Goal: Transaction & Acquisition: Download file/media

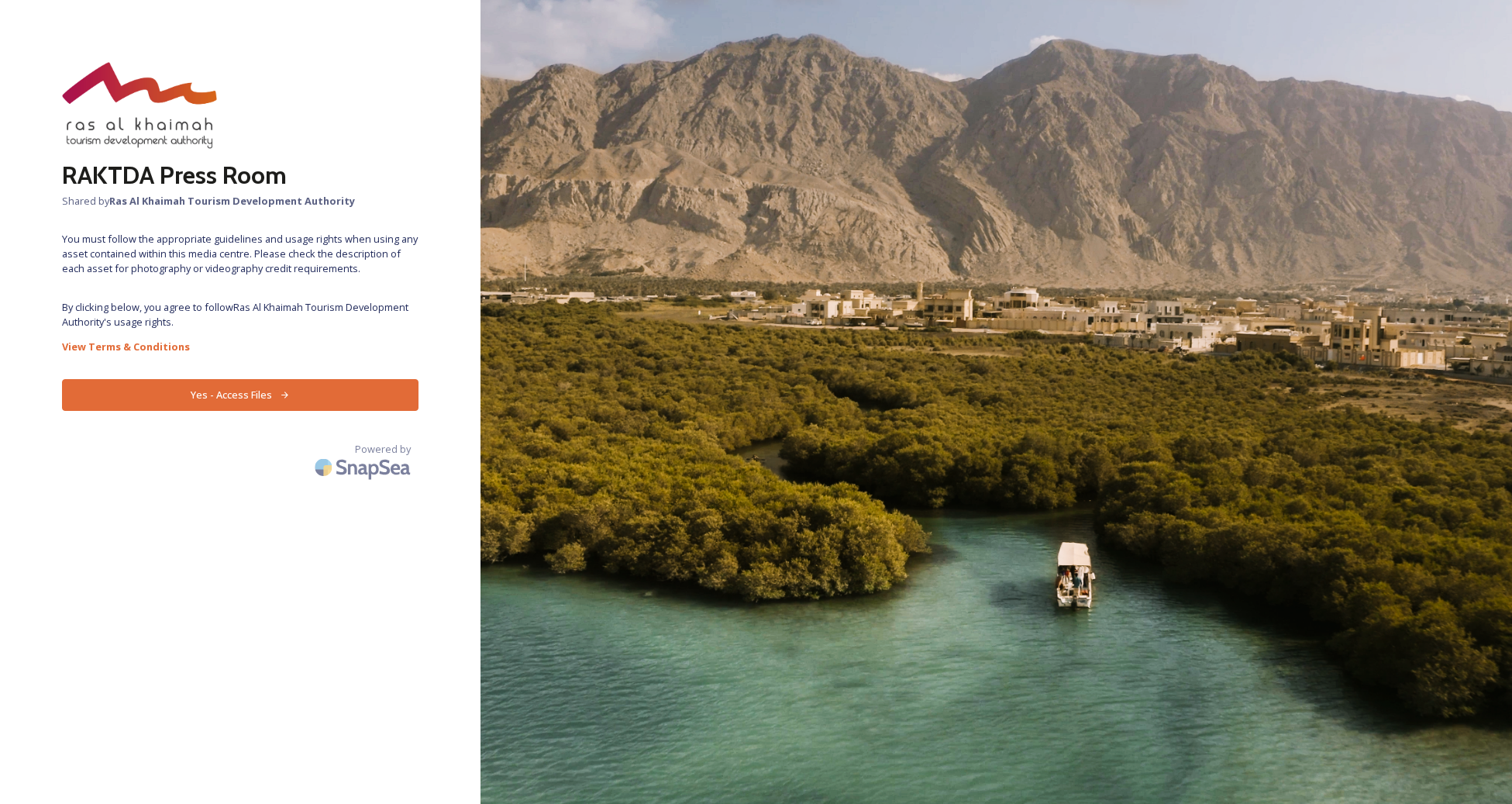
click at [251, 393] on button "Yes - Access Files" at bounding box center [240, 395] width 356 height 32
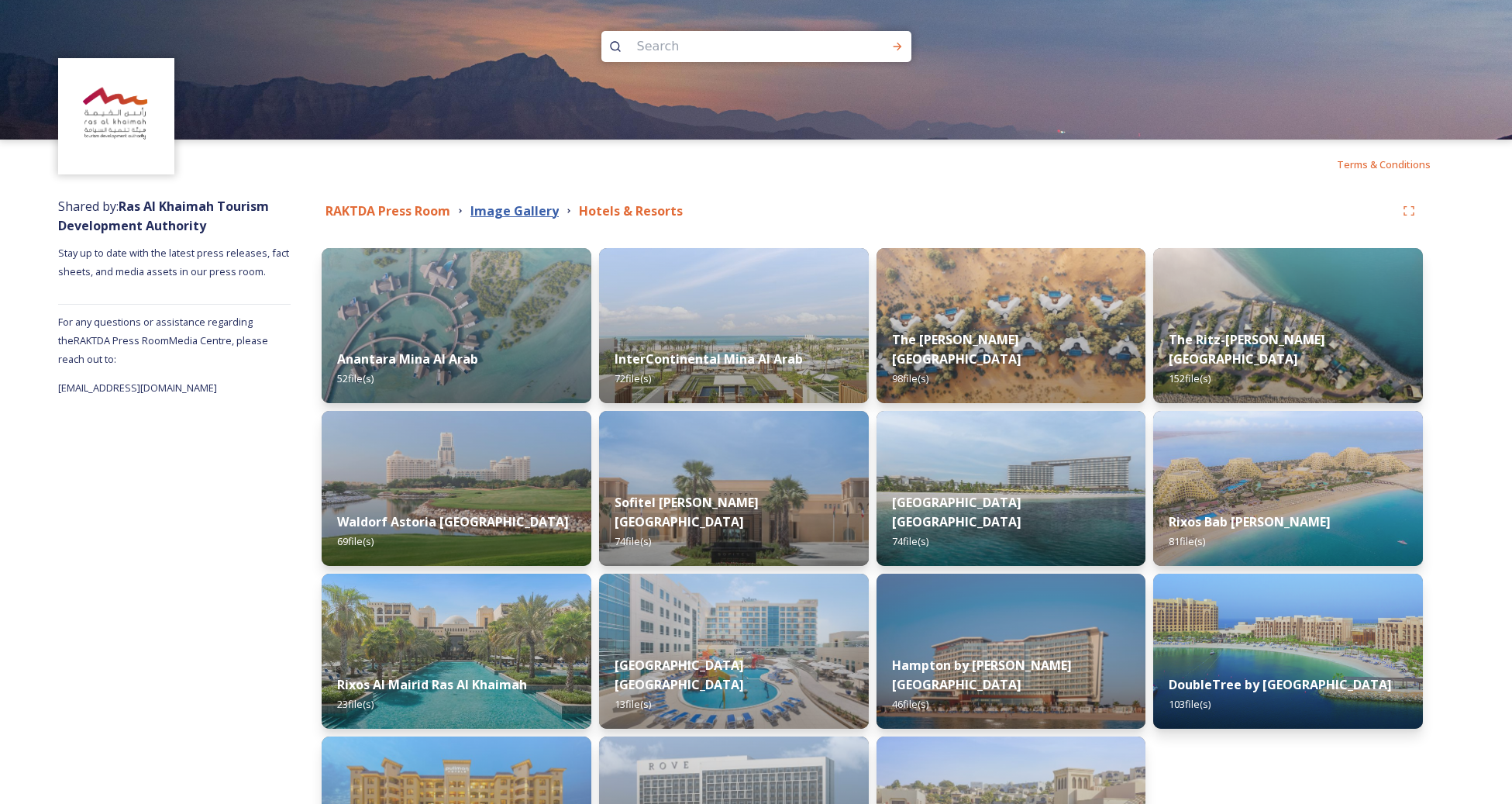
click at [510, 211] on strong "Image Gallery" at bounding box center [514, 211] width 88 height 17
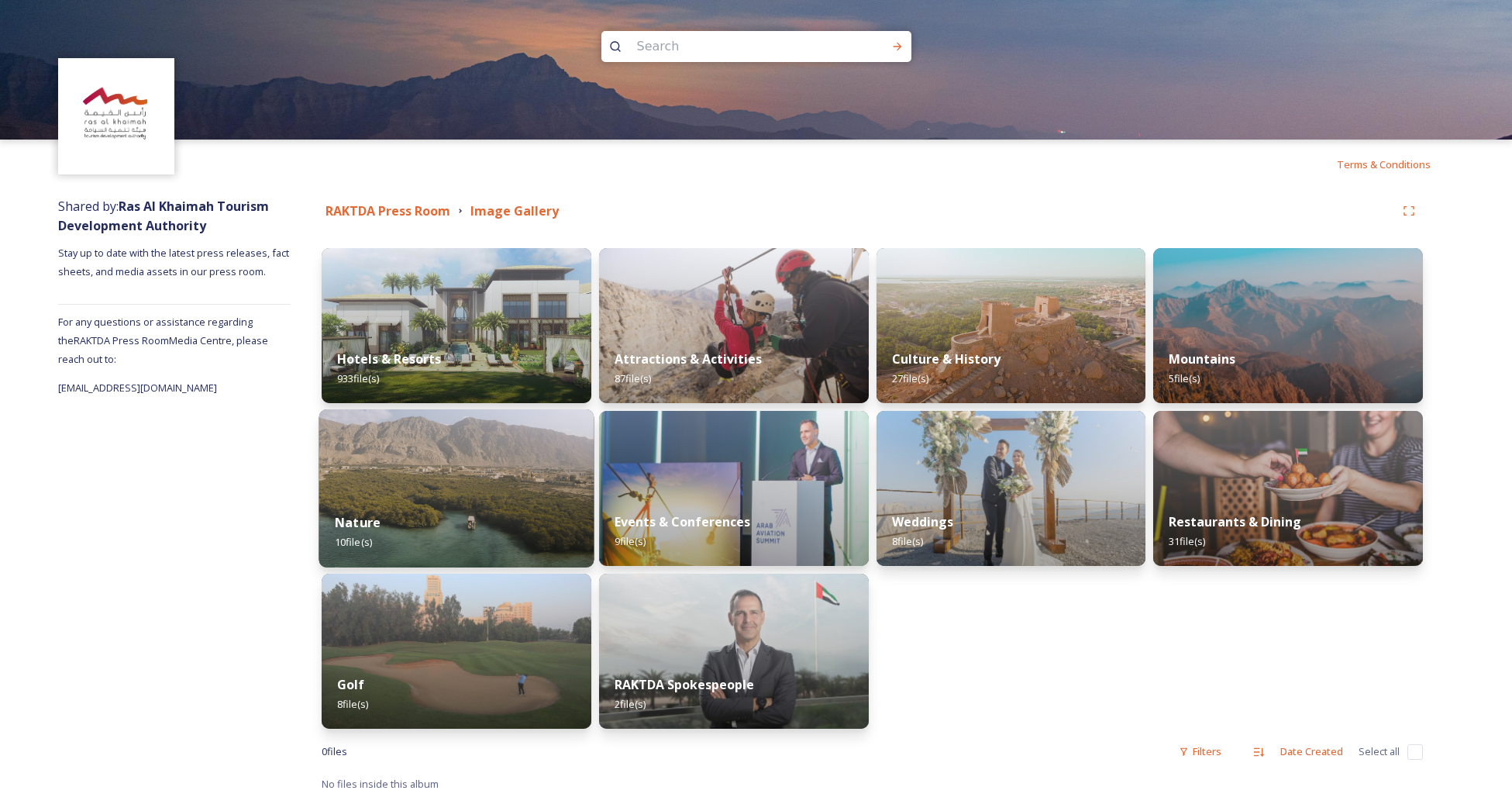
click at [560, 495] on img at bounding box center [457, 489] width 275 height 158
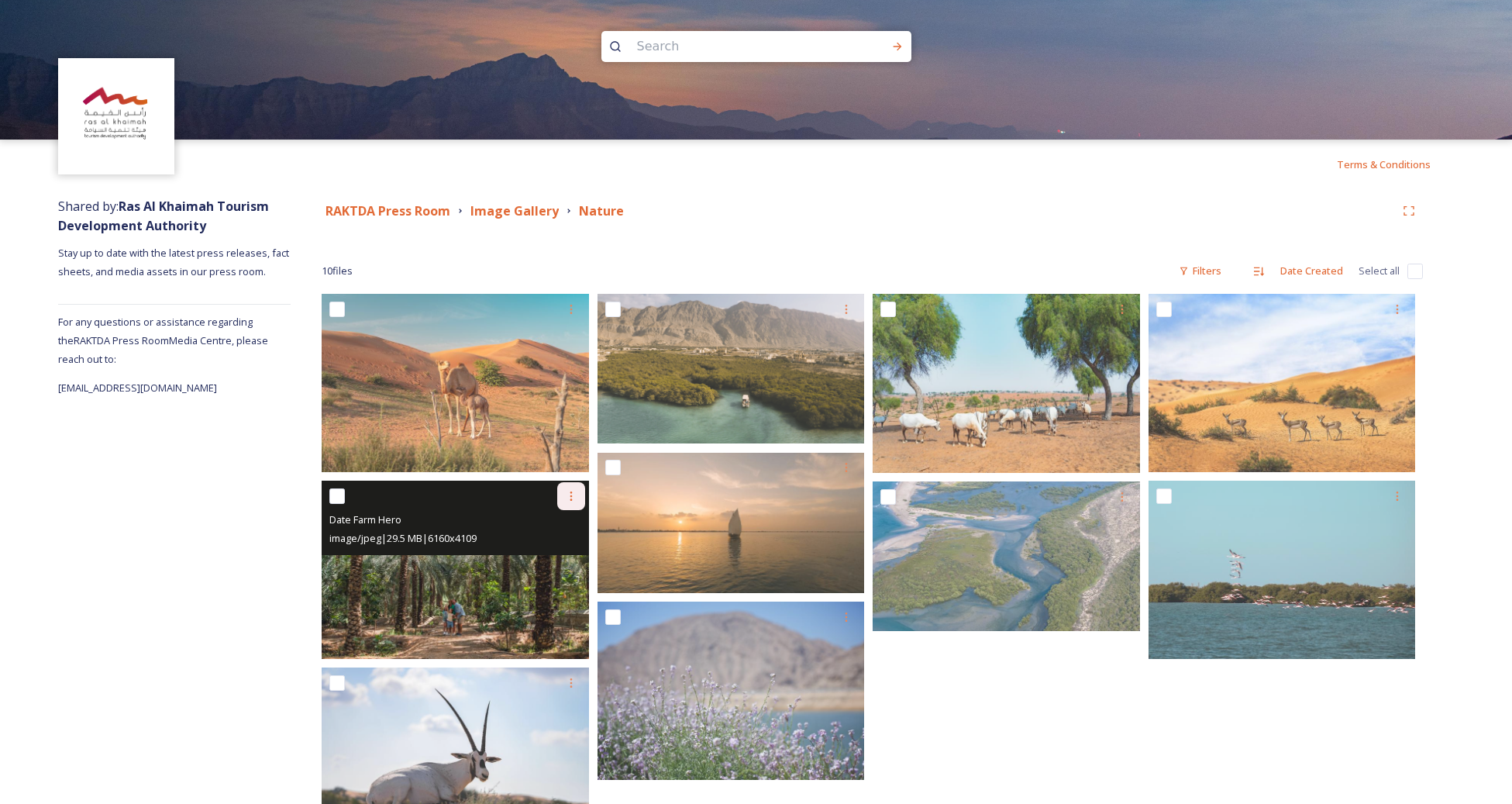
scroll to position [76, 0]
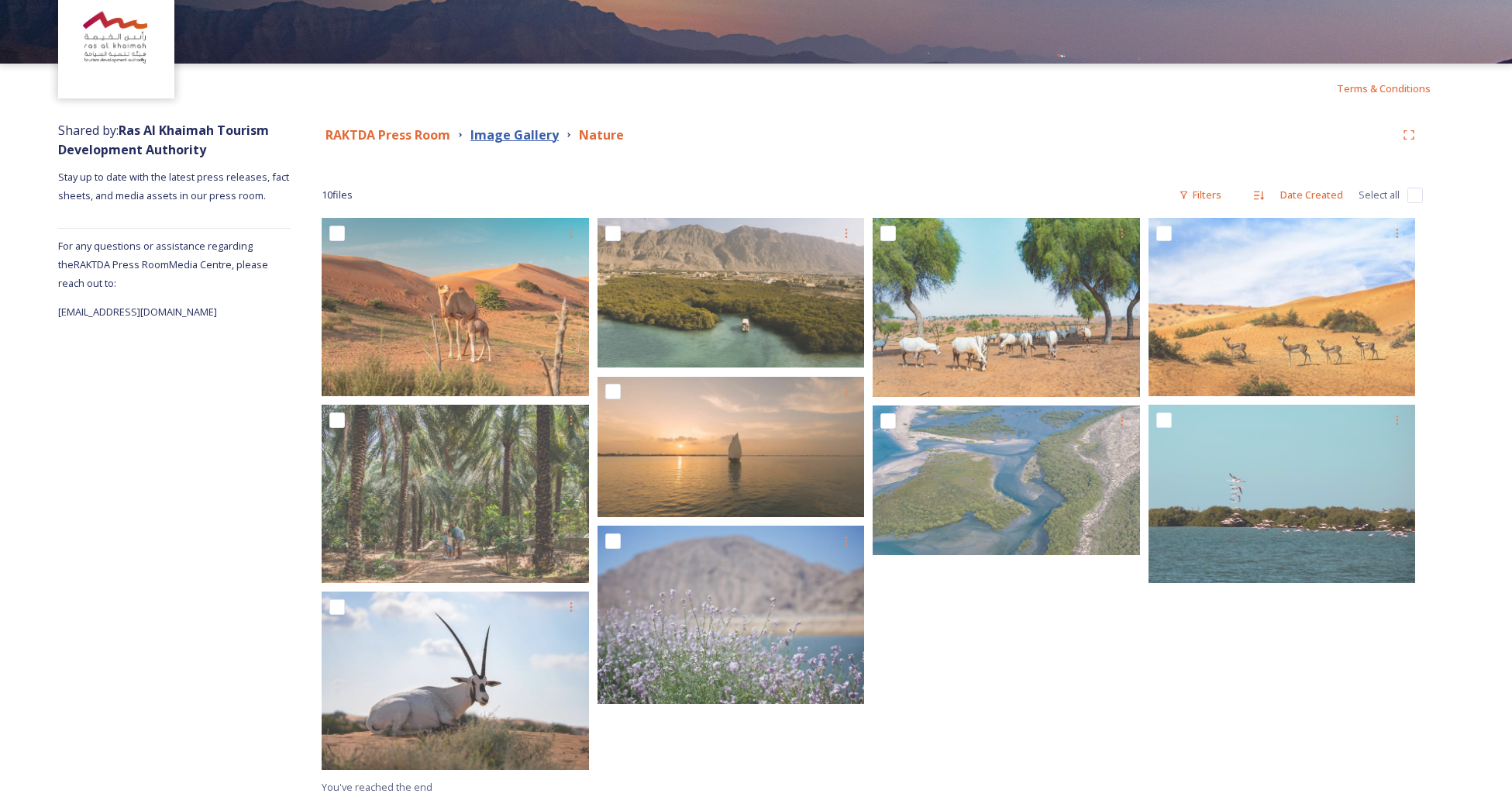
click at [505, 141] on strong "Image Gallery" at bounding box center [514, 135] width 88 height 17
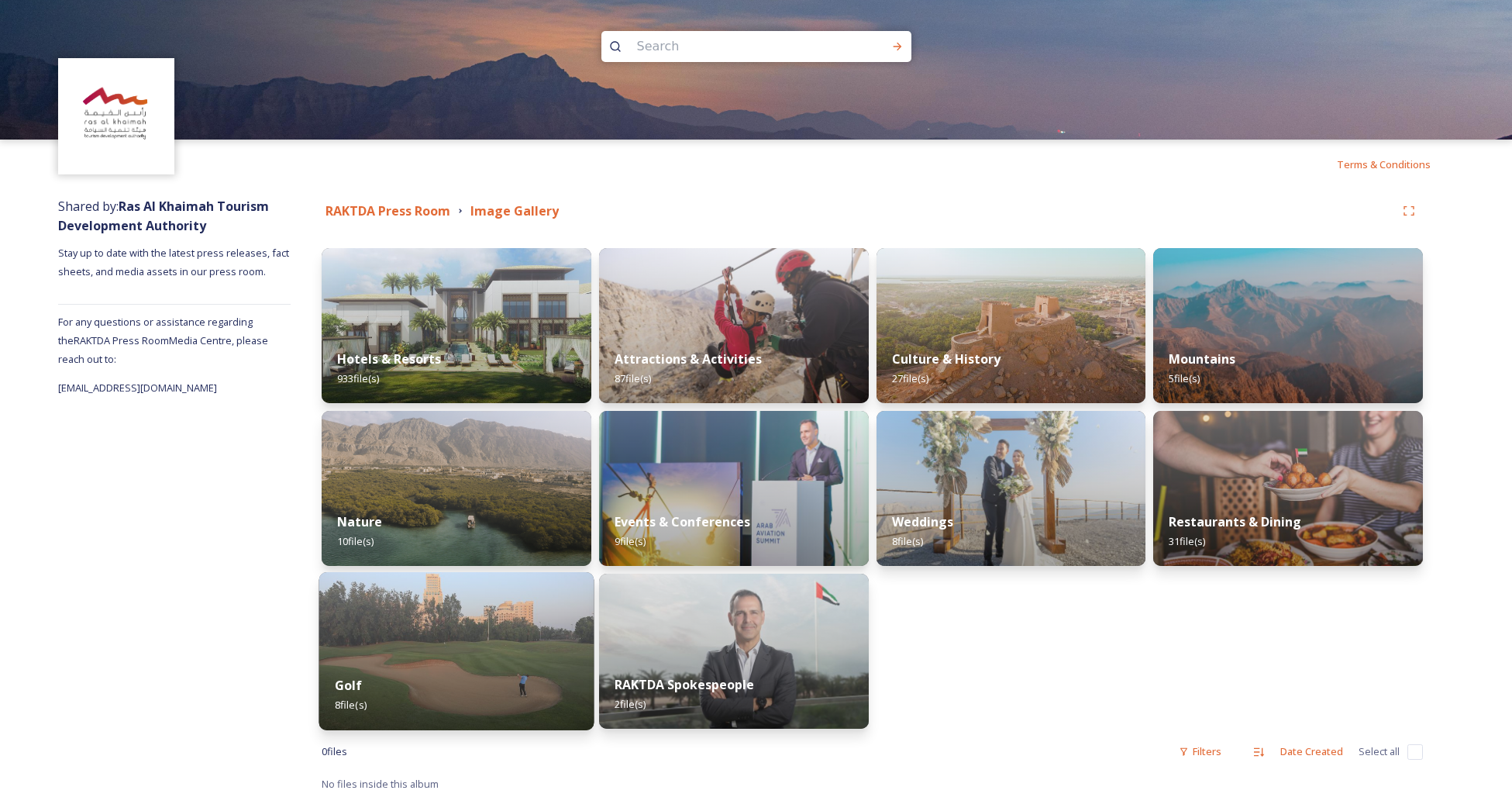
click at [422, 668] on div "Golf 8 file(s)" at bounding box center [457, 695] width 275 height 71
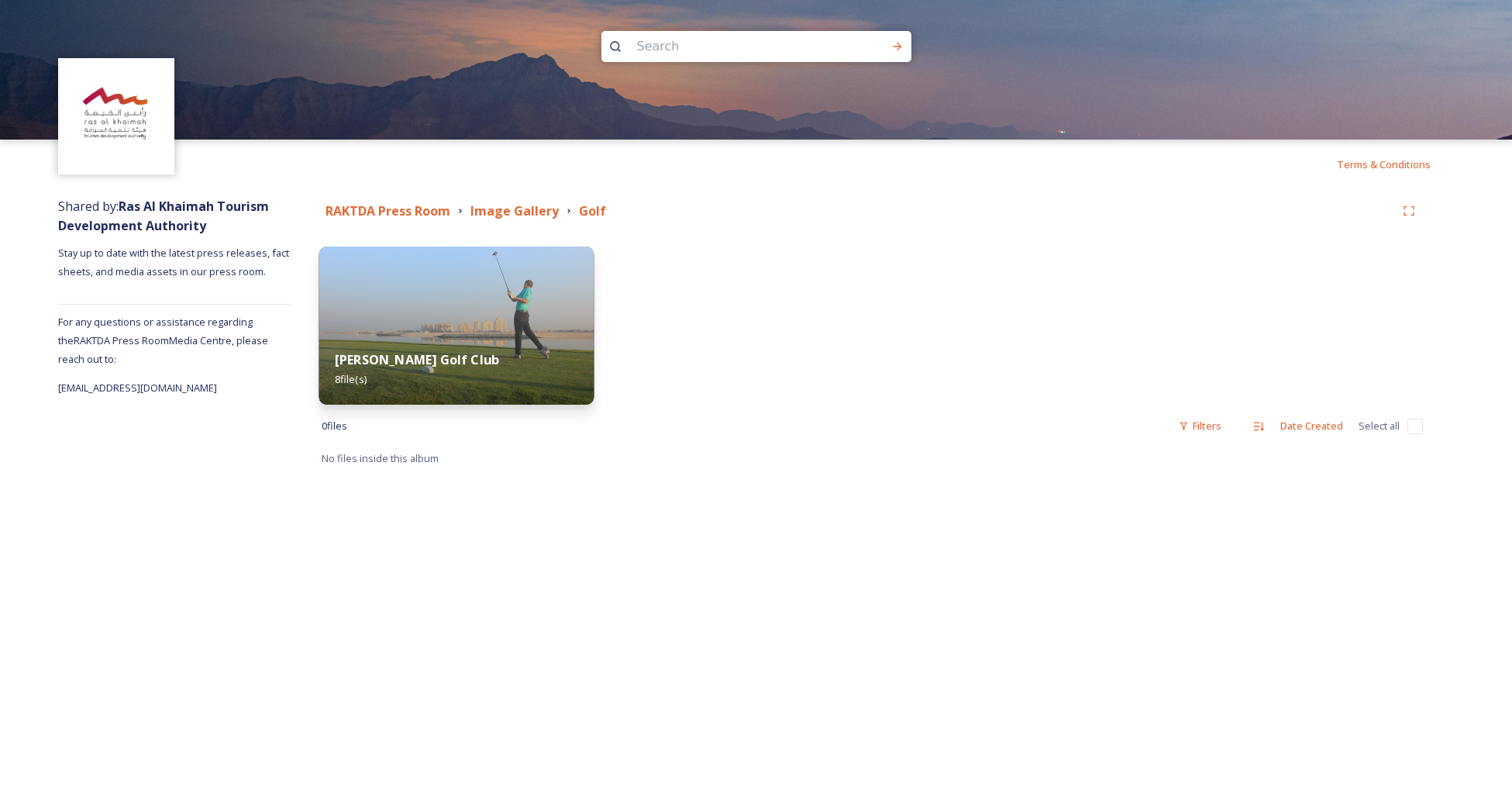
click at [490, 322] on img at bounding box center [457, 325] width 275 height 158
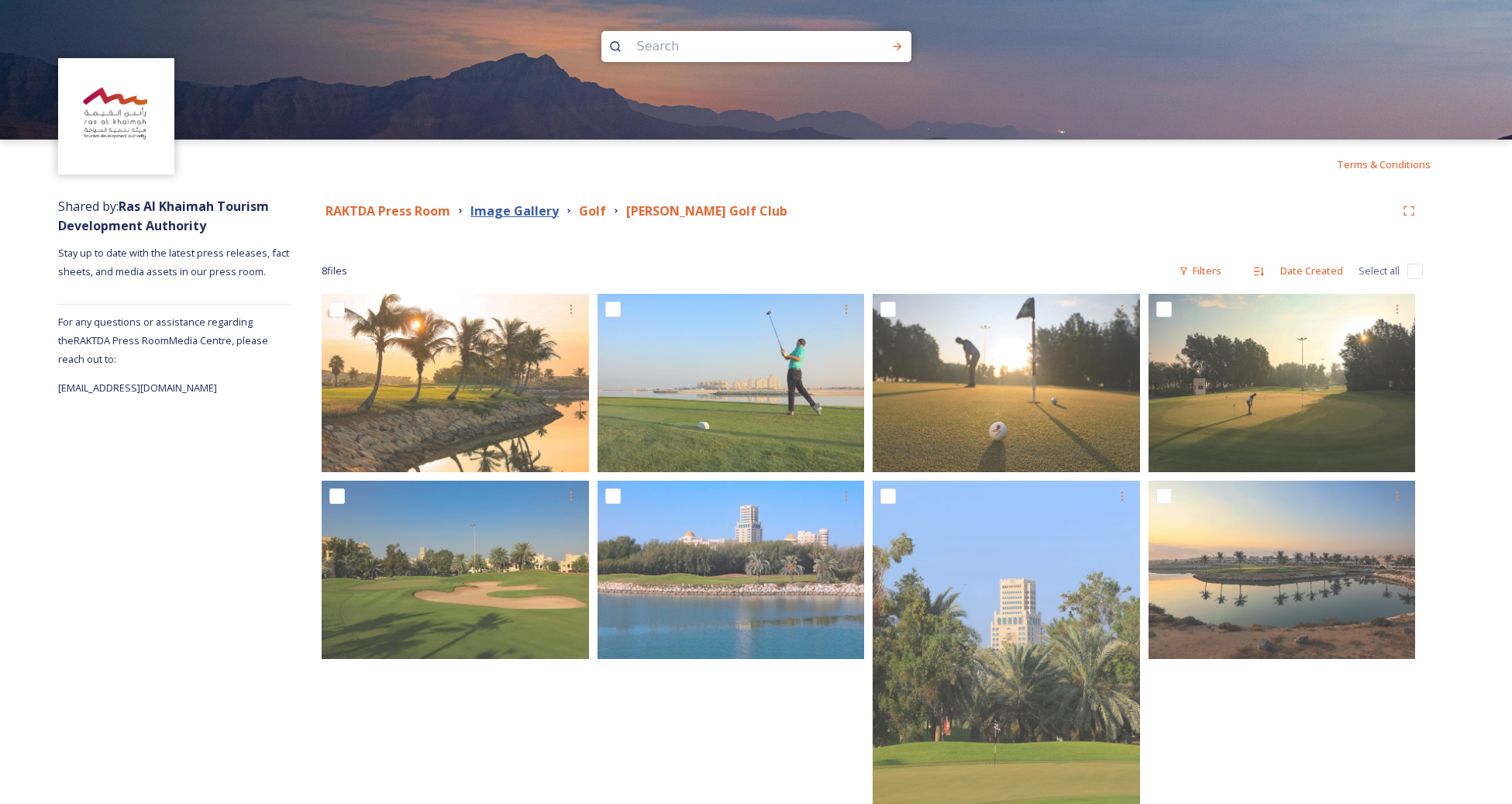
click at [508, 211] on strong "Image Gallery" at bounding box center [514, 211] width 88 height 17
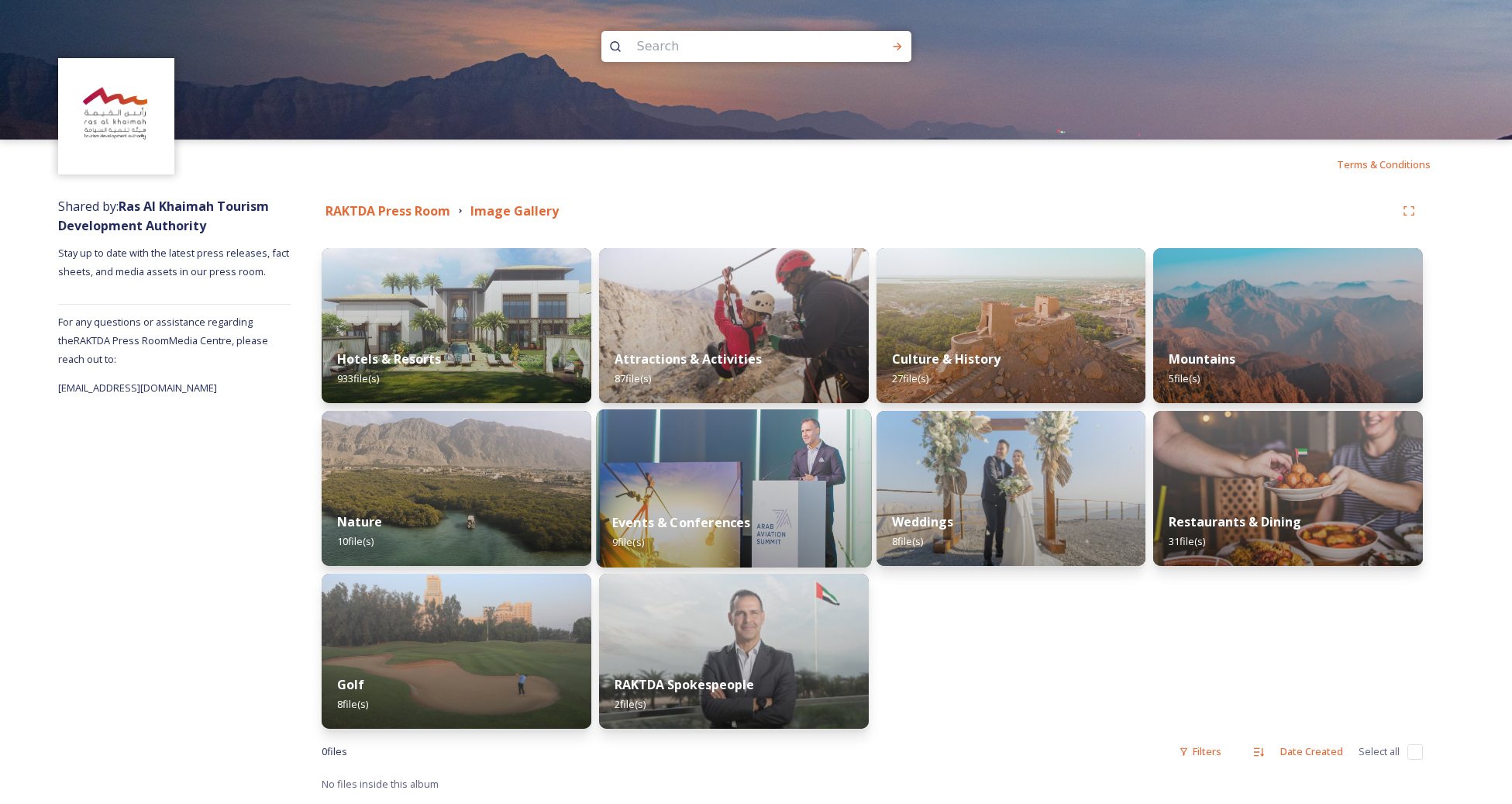
click at [723, 477] on img at bounding box center [733, 489] width 275 height 158
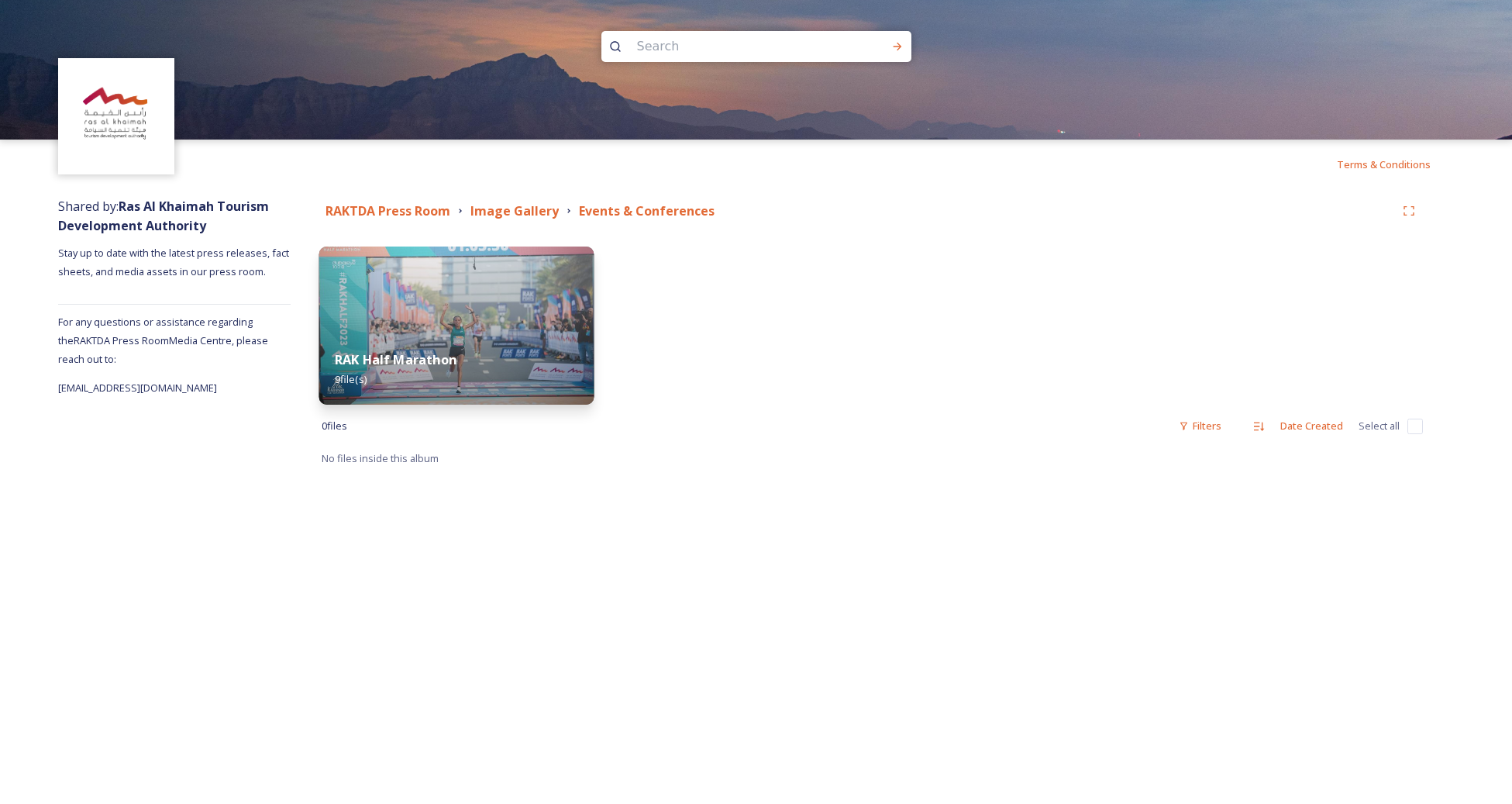
click at [455, 271] on img at bounding box center [457, 325] width 275 height 158
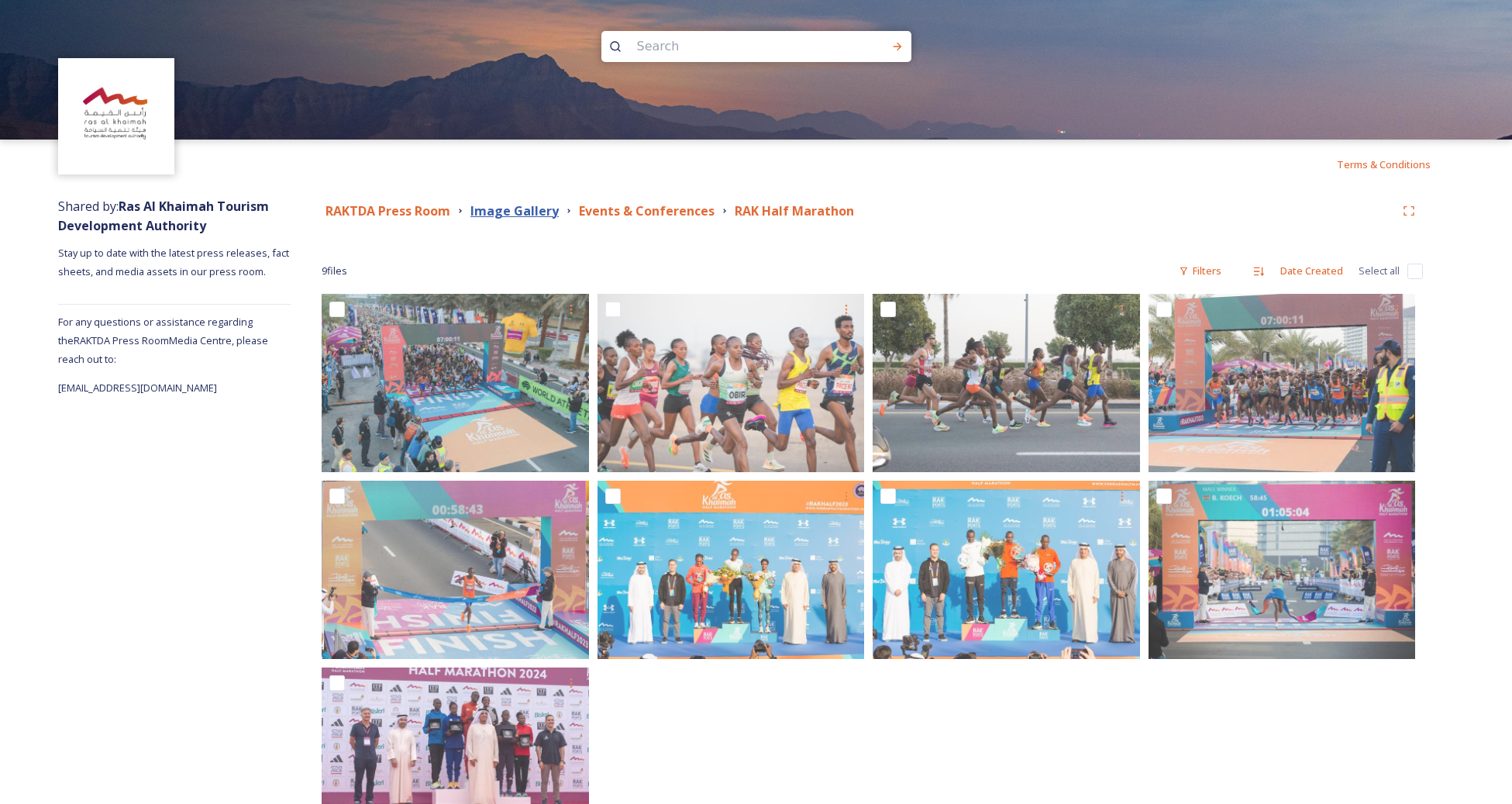
click at [548, 212] on strong "Image Gallery" at bounding box center [514, 211] width 88 height 17
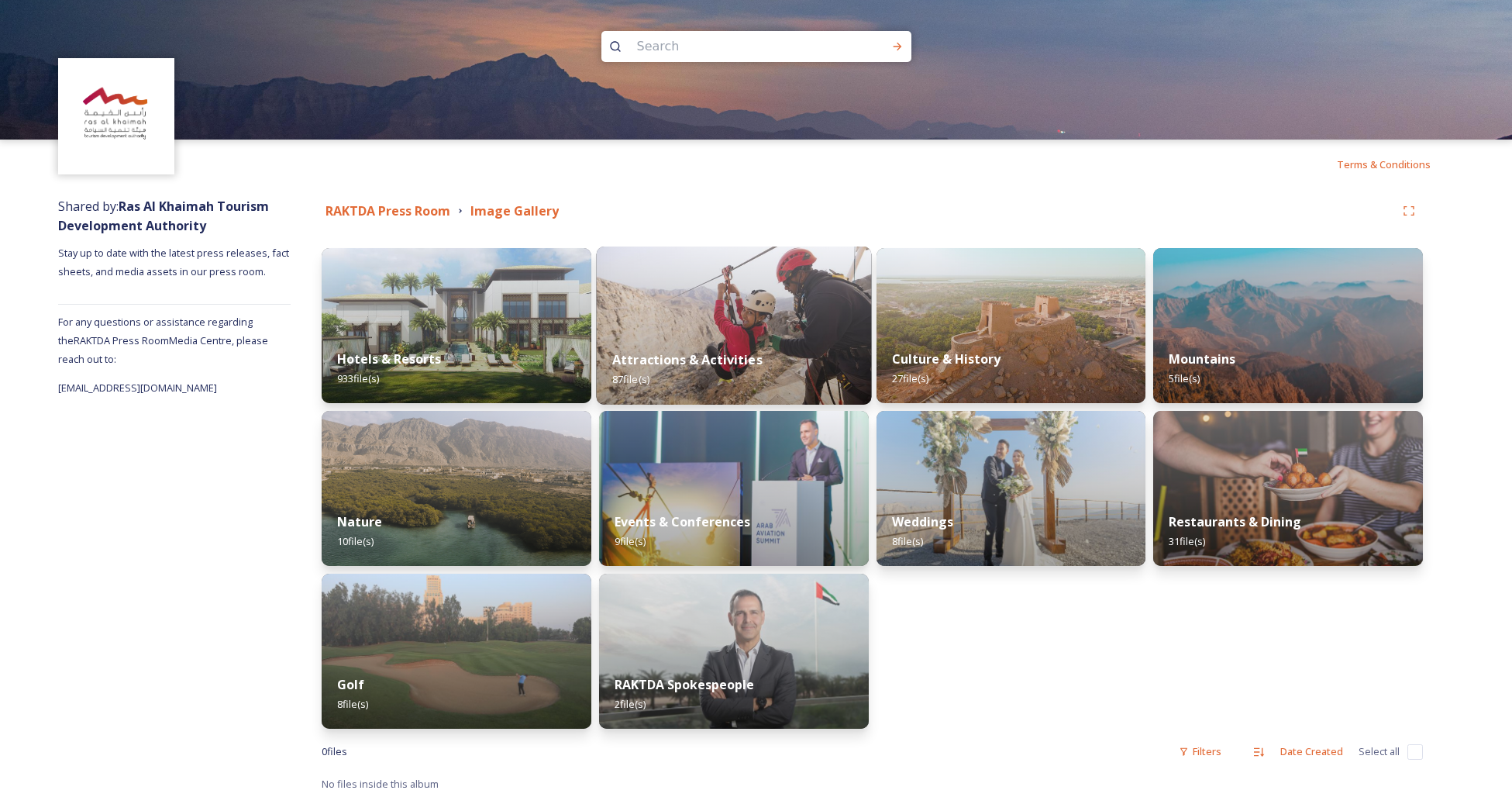
click at [776, 310] on img at bounding box center [733, 325] width 275 height 158
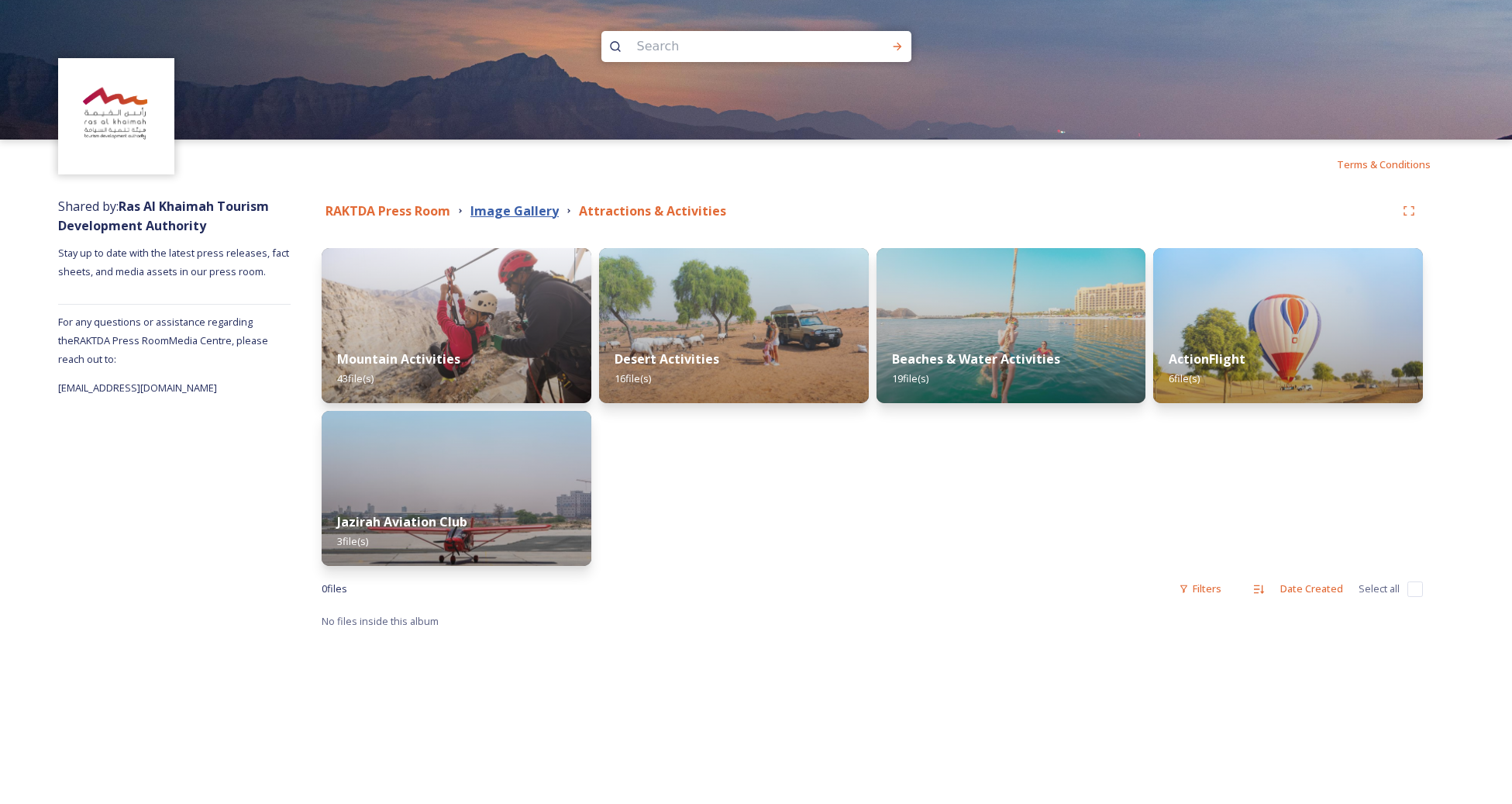
click at [498, 210] on strong "Image Gallery" at bounding box center [514, 211] width 88 height 17
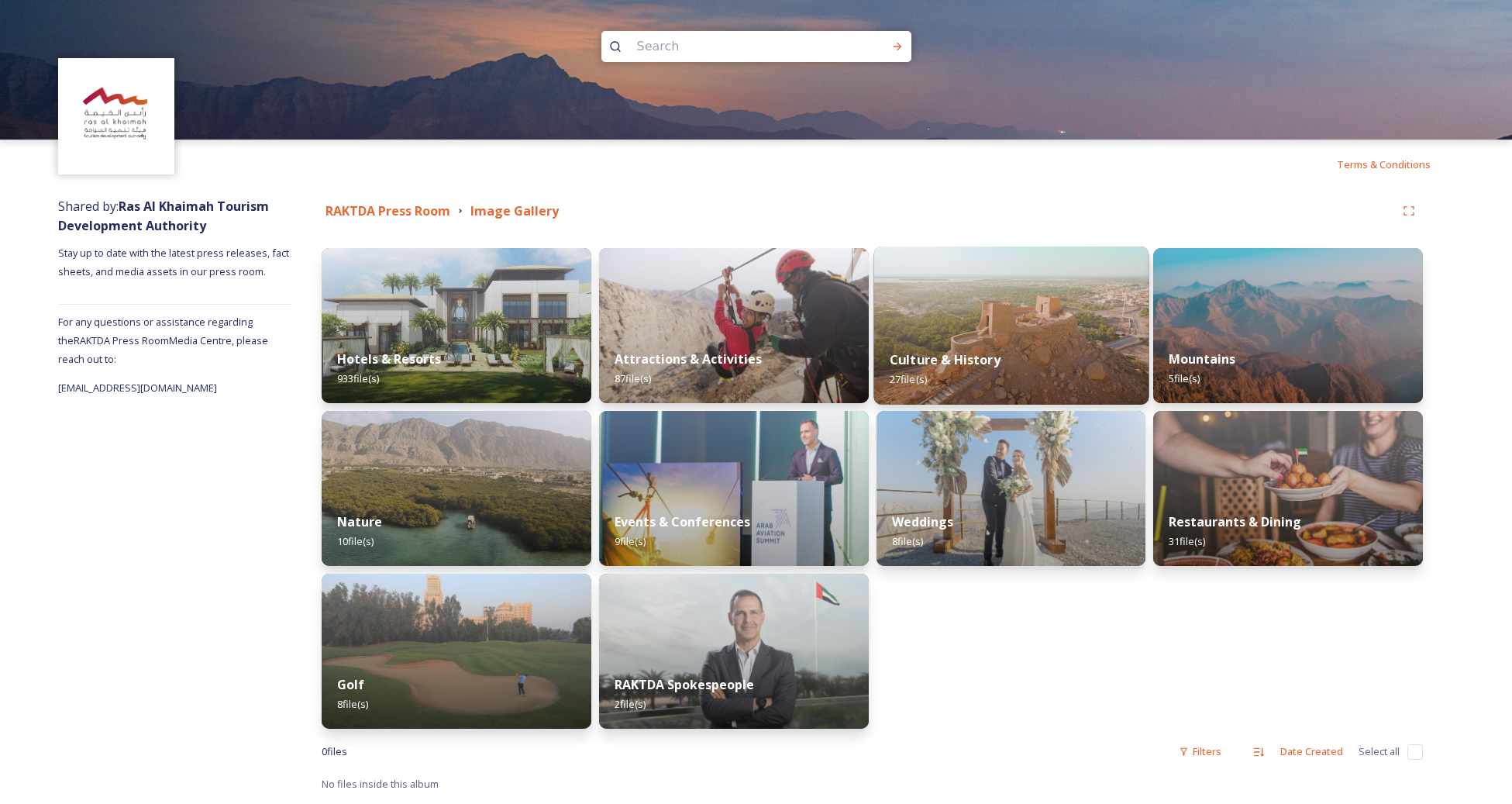
click at [974, 317] on img at bounding box center [1011, 325] width 275 height 158
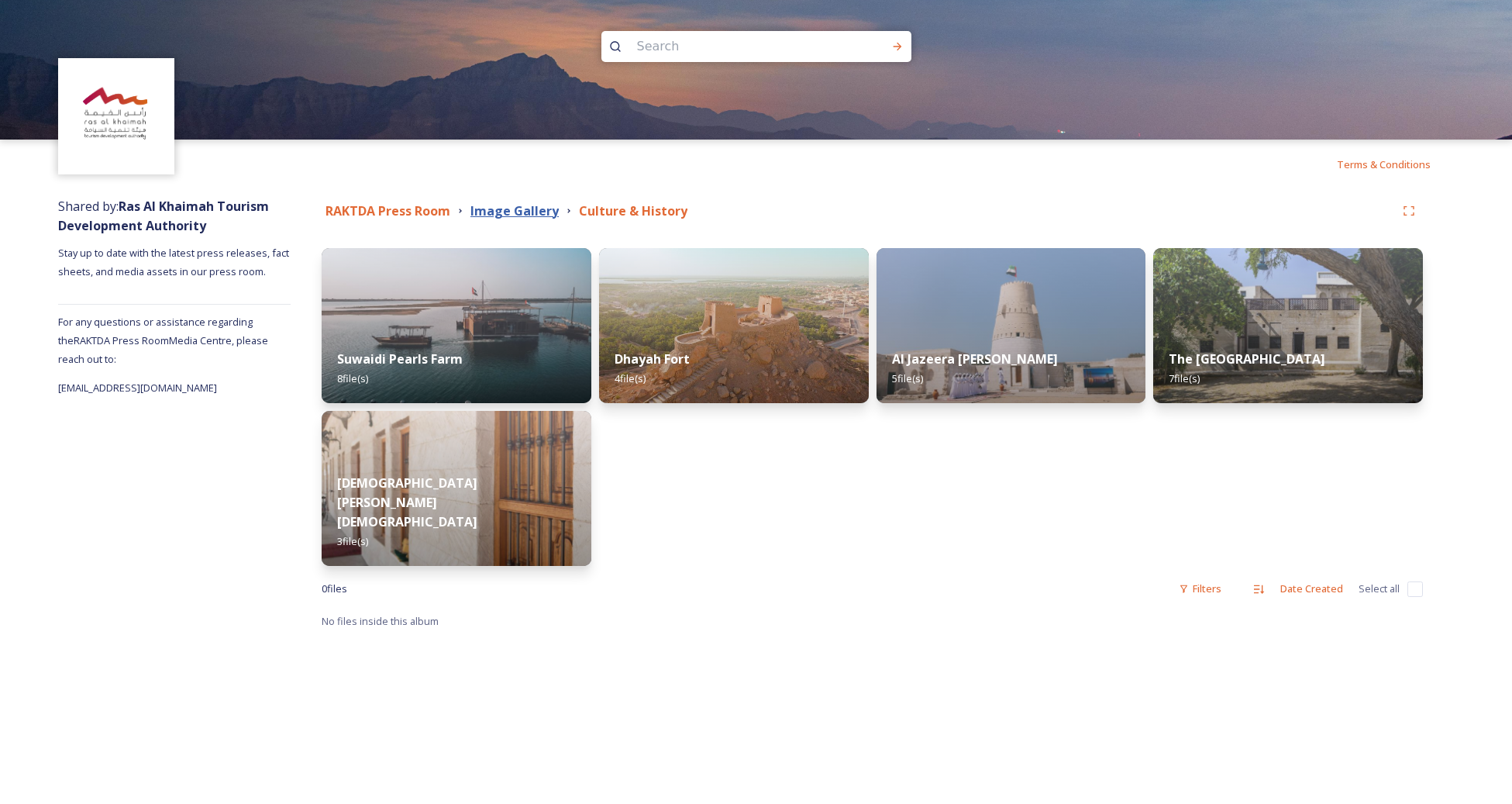
click at [513, 204] on strong "Image Gallery" at bounding box center [514, 211] width 88 height 17
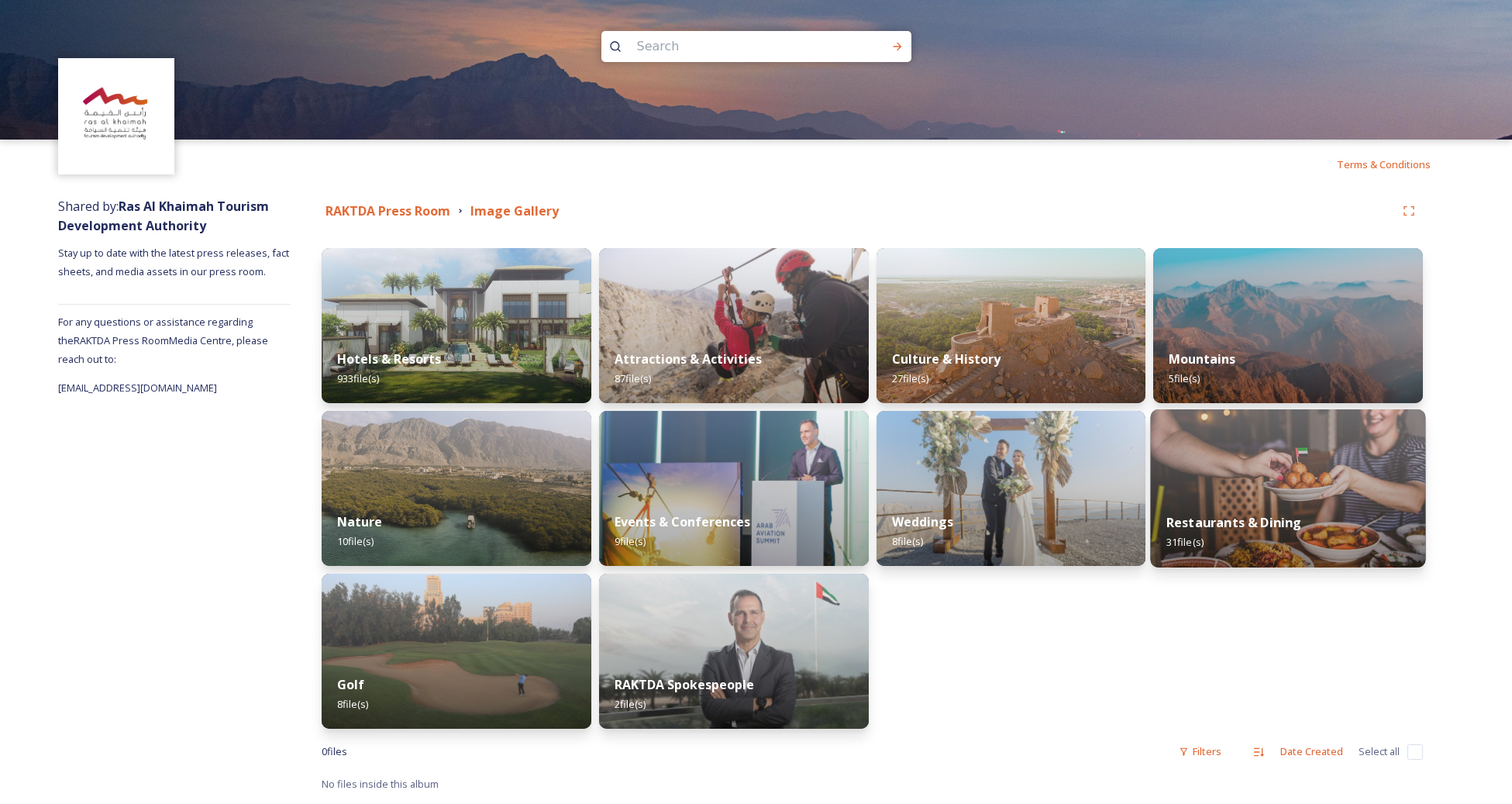
click at [1358, 509] on div "Restaurants & Dining 31 file(s)" at bounding box center [1288, 532] width 275 height 71
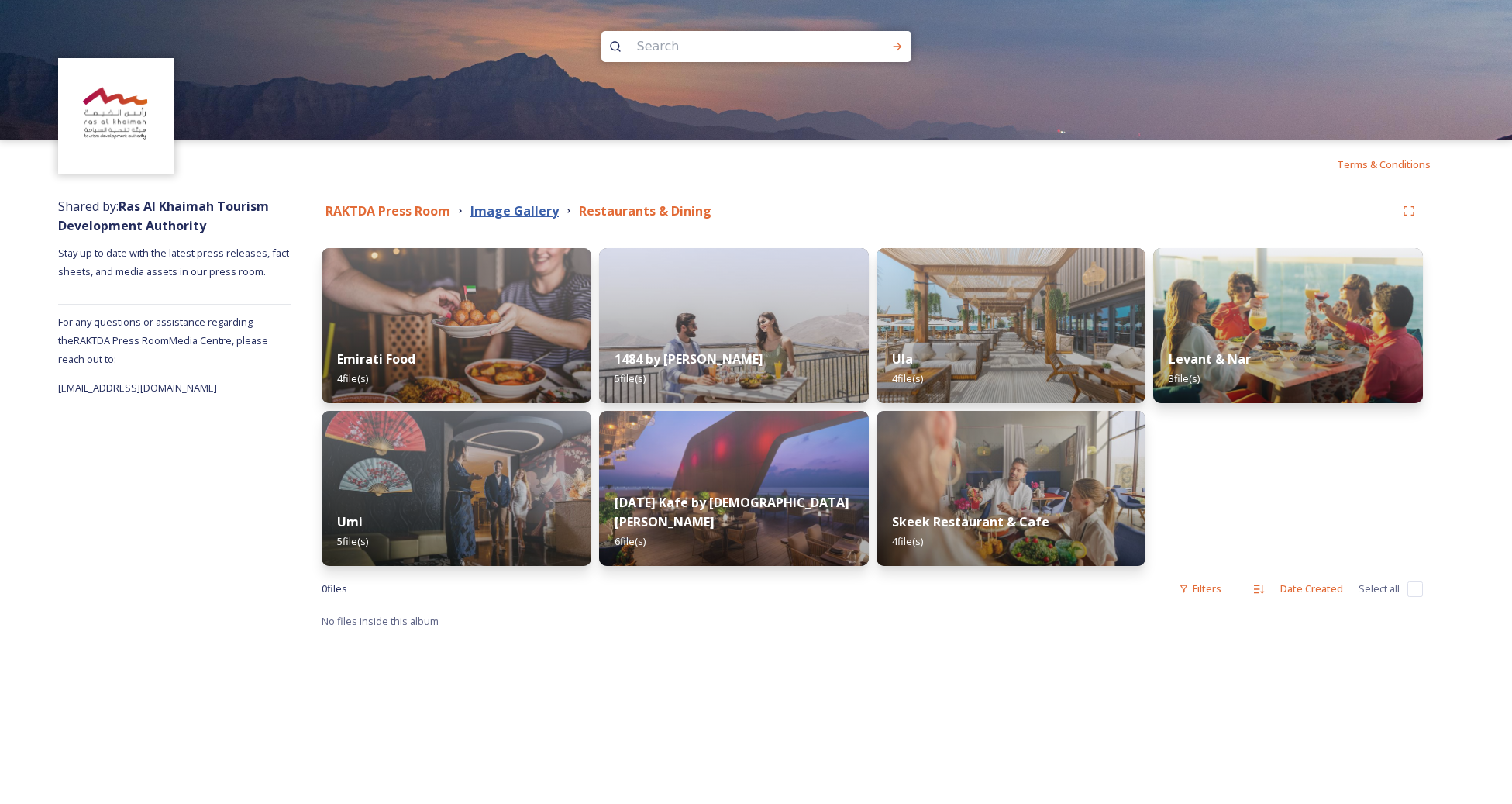
click at [501, 210] on strong "Image Gallery" at bounding box center [514, 211] width 88 height 17
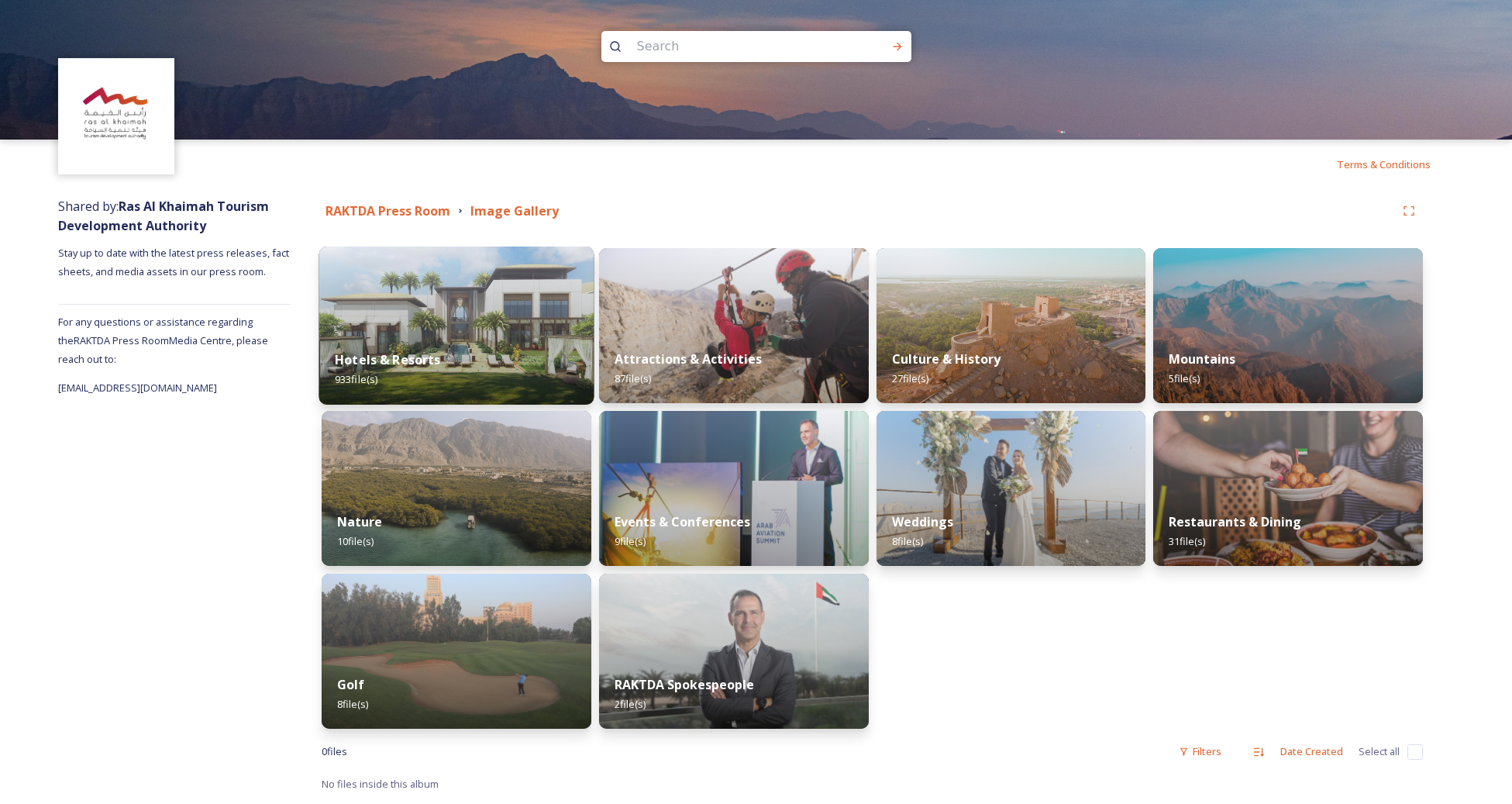
click at [473, 323] on img at bounding box center [457, 325] width 275 height 158
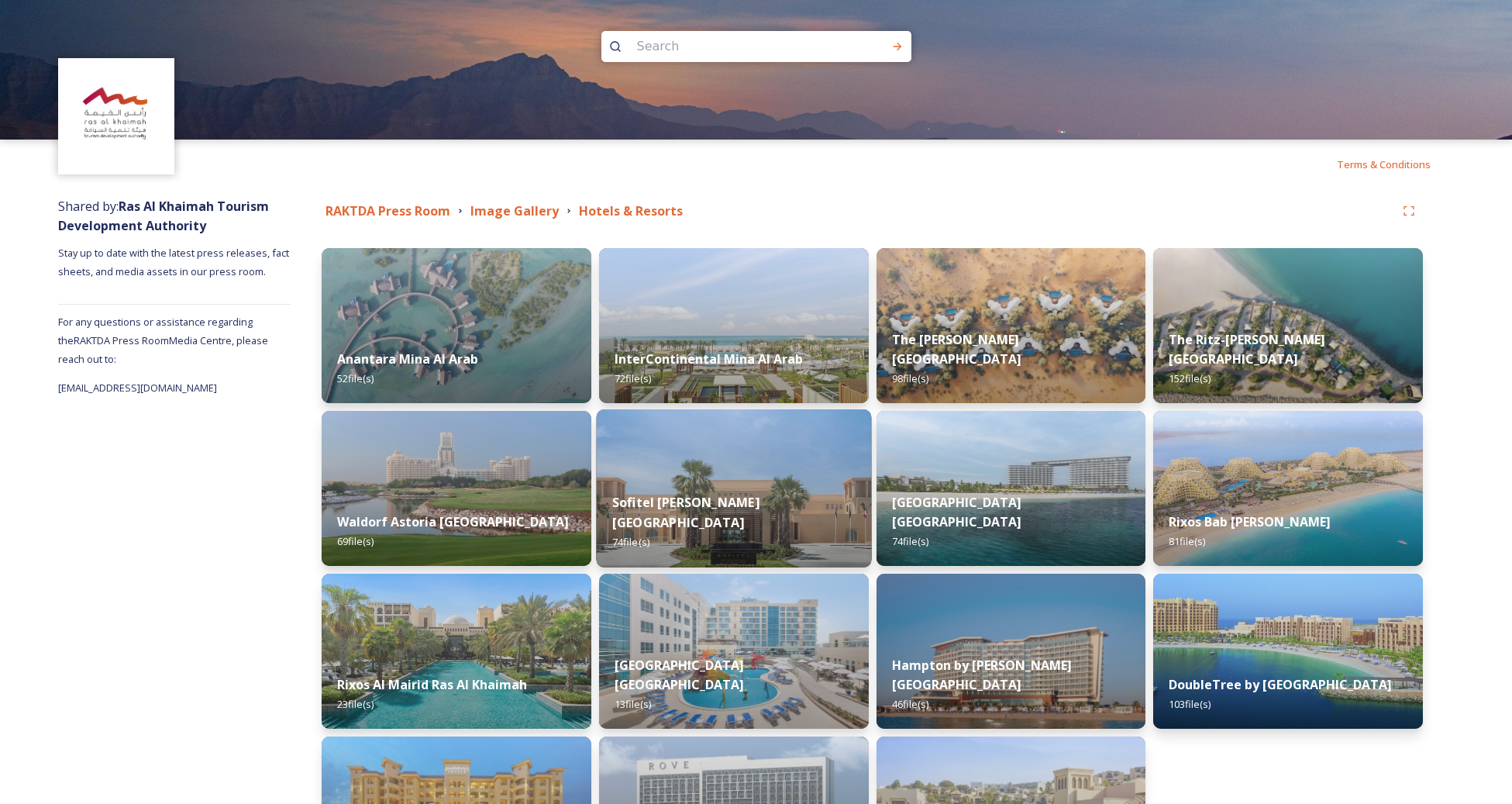
click at [771, 482] on img at bounding box center [733, 489] width 275 height 158
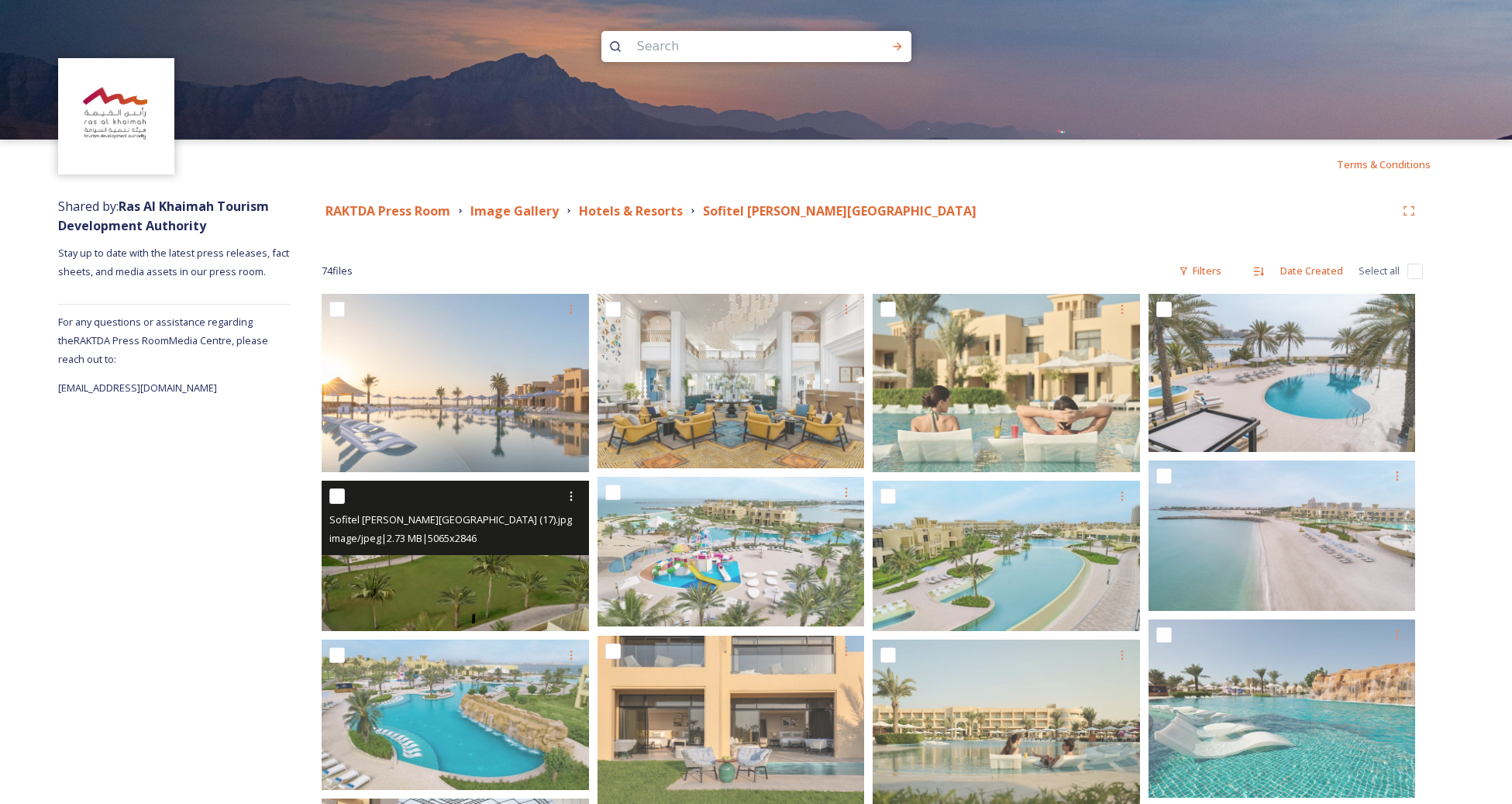
click at [520, 589] on img at bounding box center [455, 555] width 267 height 151
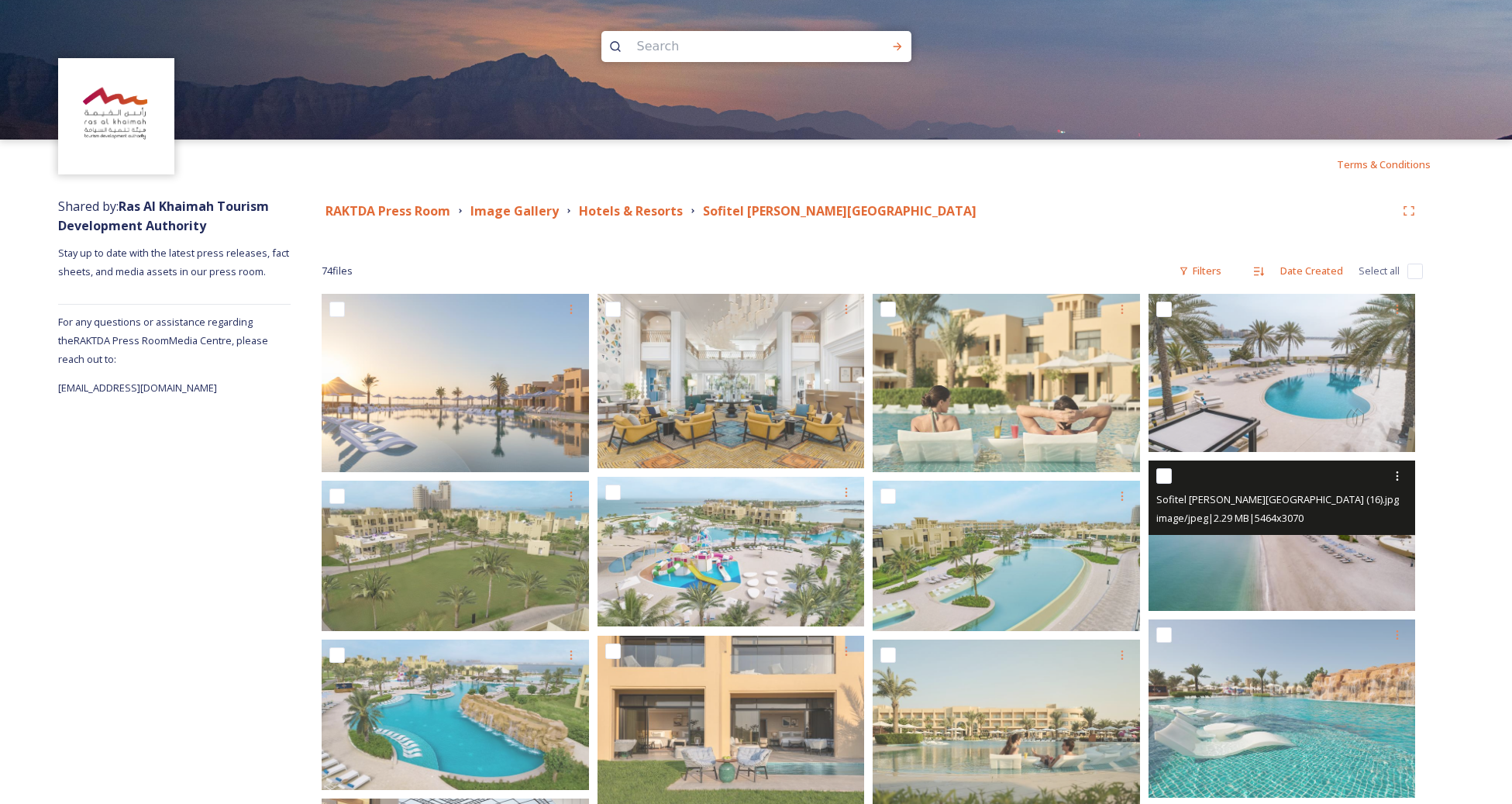
click at [1199, 593] on img at bounding box center [1281, 535] width 267 height 151
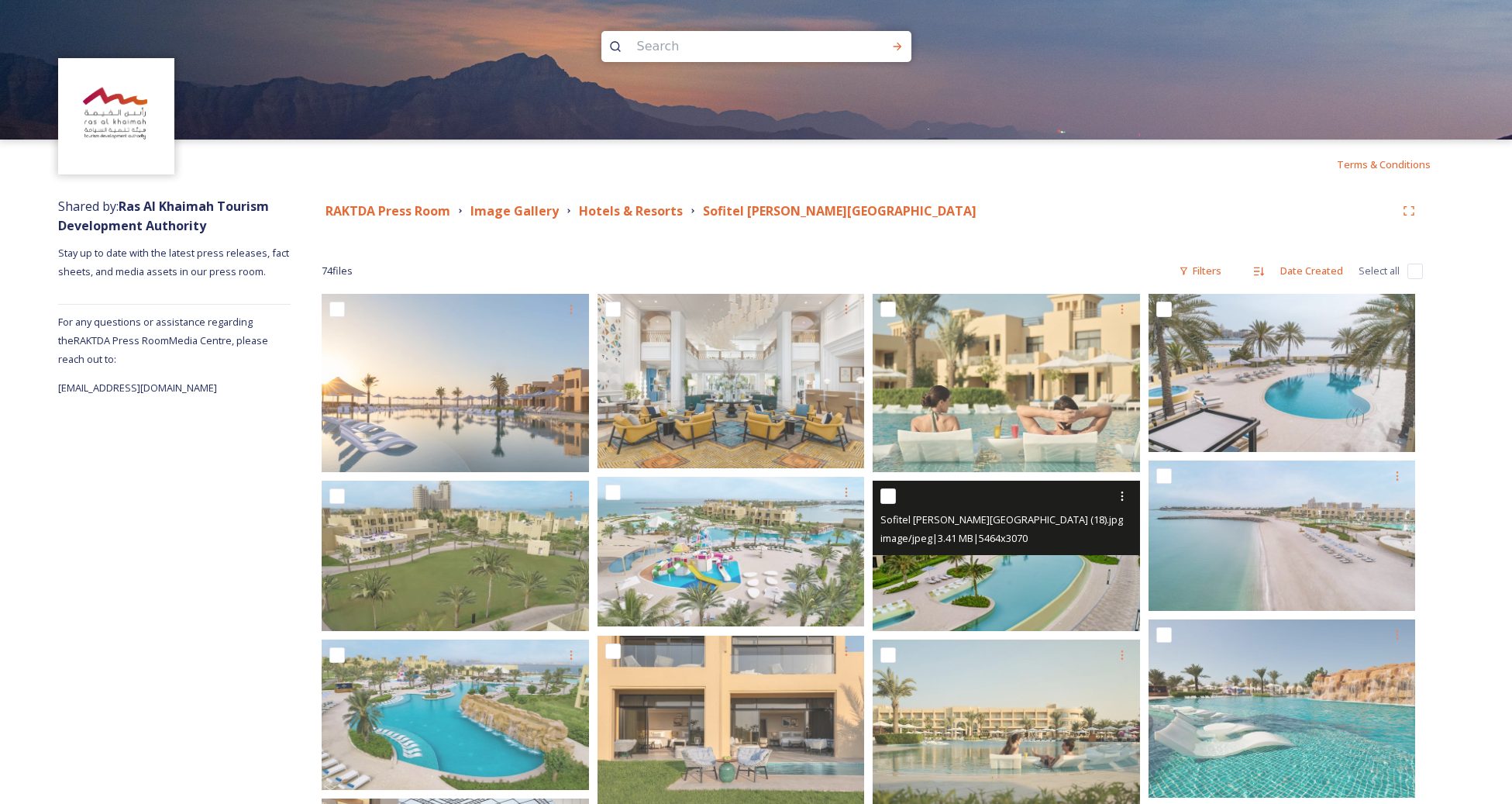
click at [1030, 594] on img at bounding box center [1006, 555] width 267 height 151
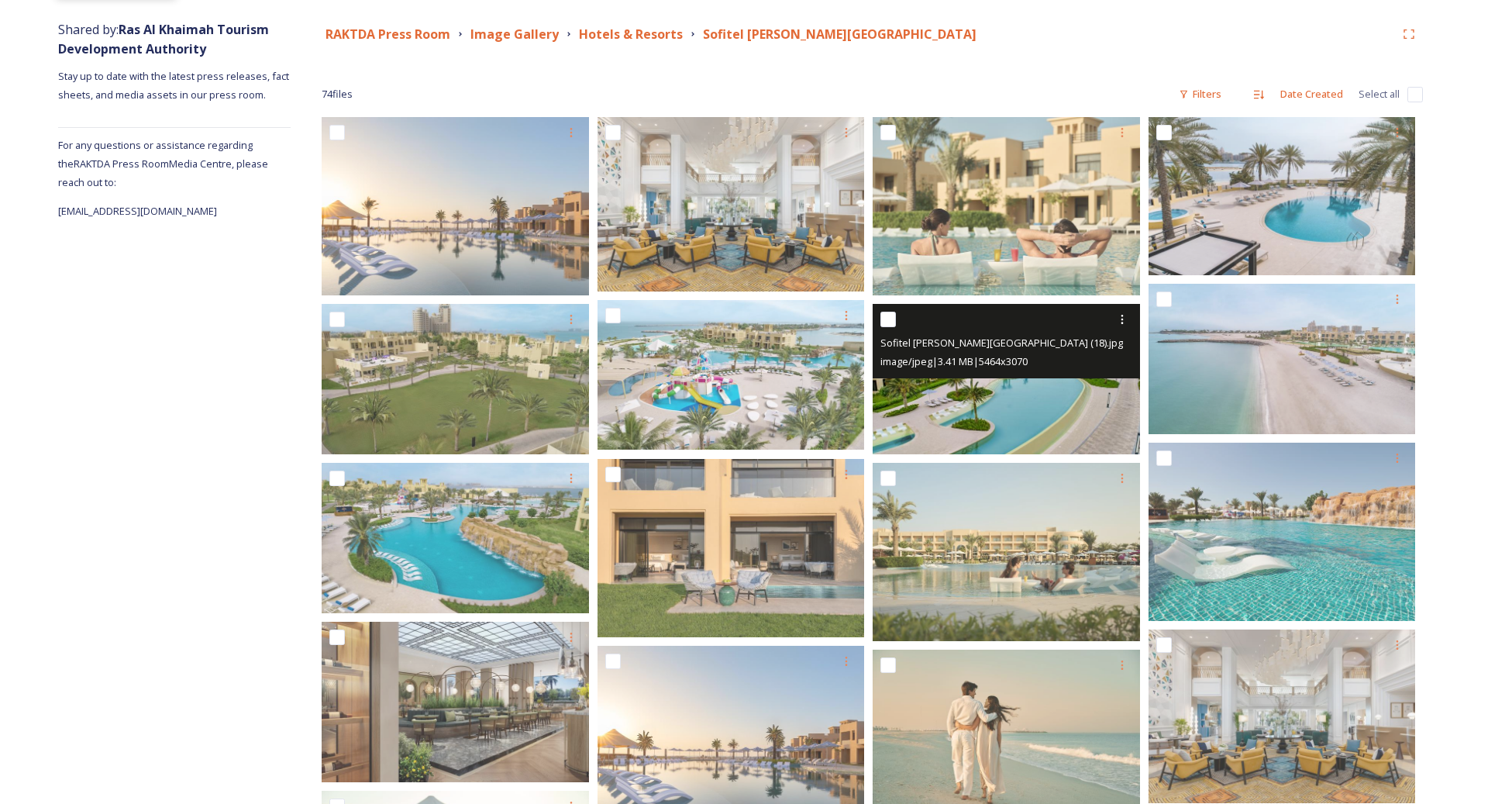
scroll to position [300, 0]
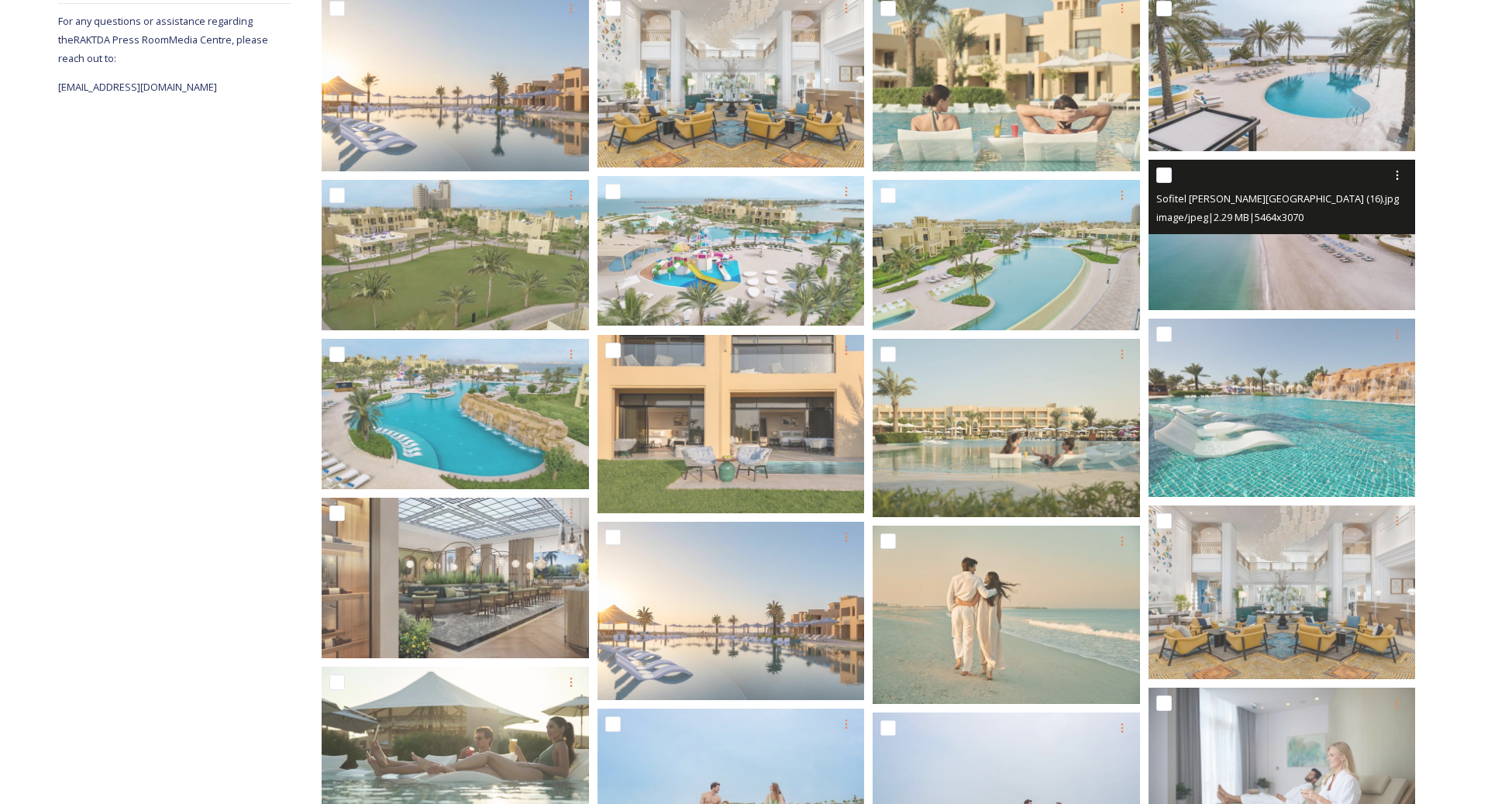
click at [1336, 278] on img at bounding box center [1281, 235] width 267 height 151
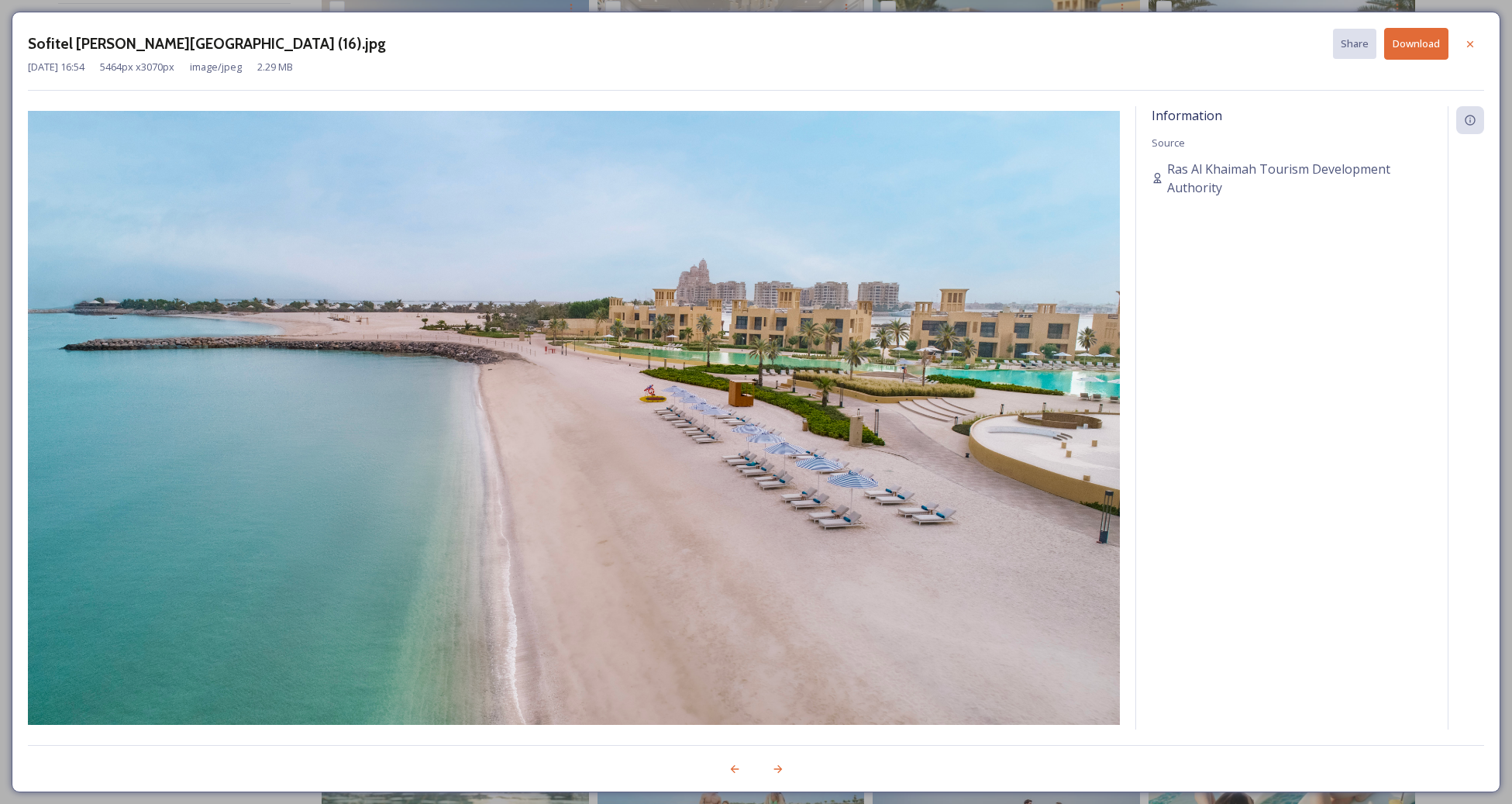
drag, startPoint x: 1396, startPoint y: 43, endPoint x: 1340, endPoint y: 72, distance: 63.1
click at [1397, 43] on button "Download" at bounding box center [1416, 44] width 64 height 32
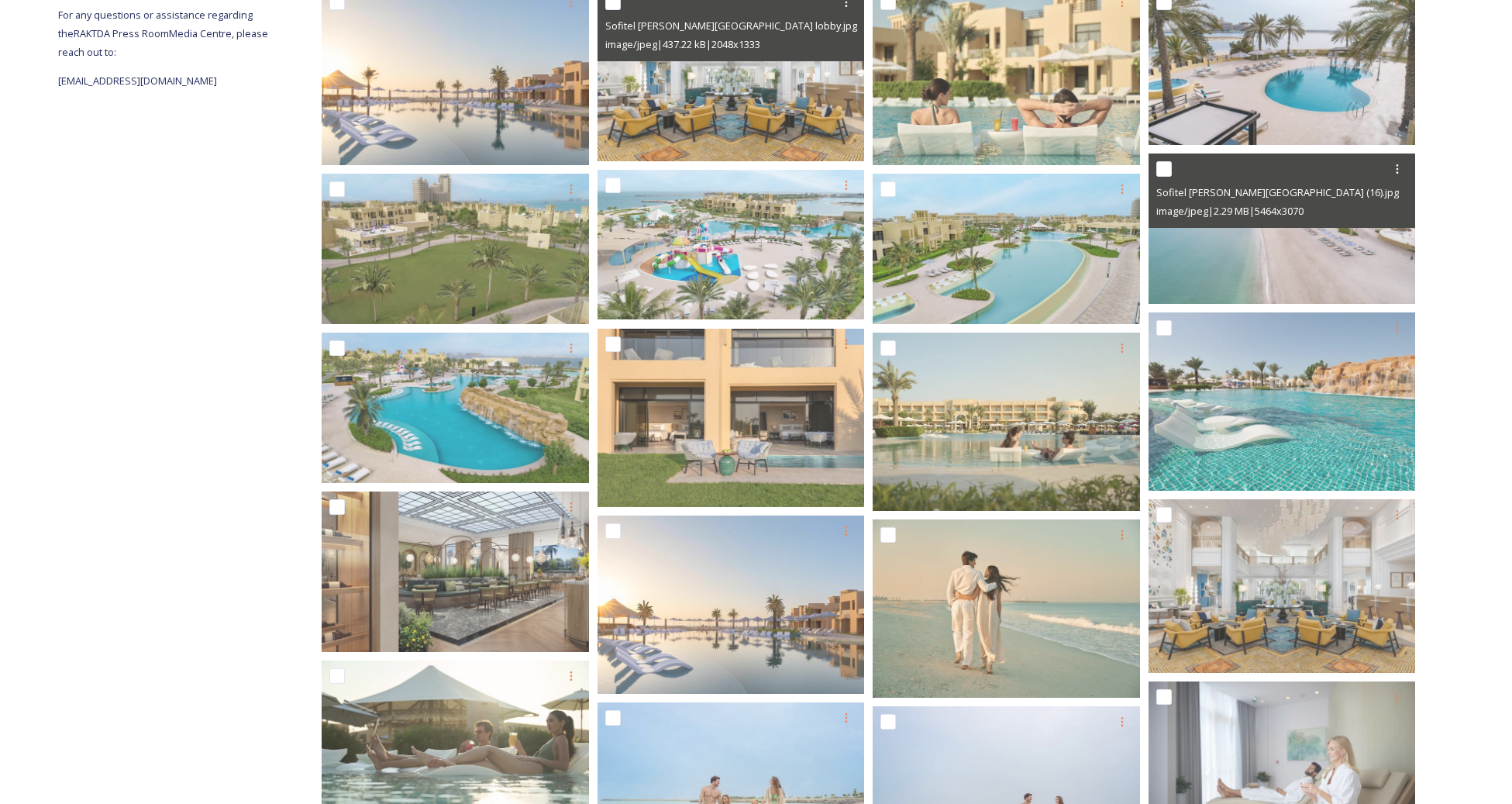
scroll to position [0, 0]
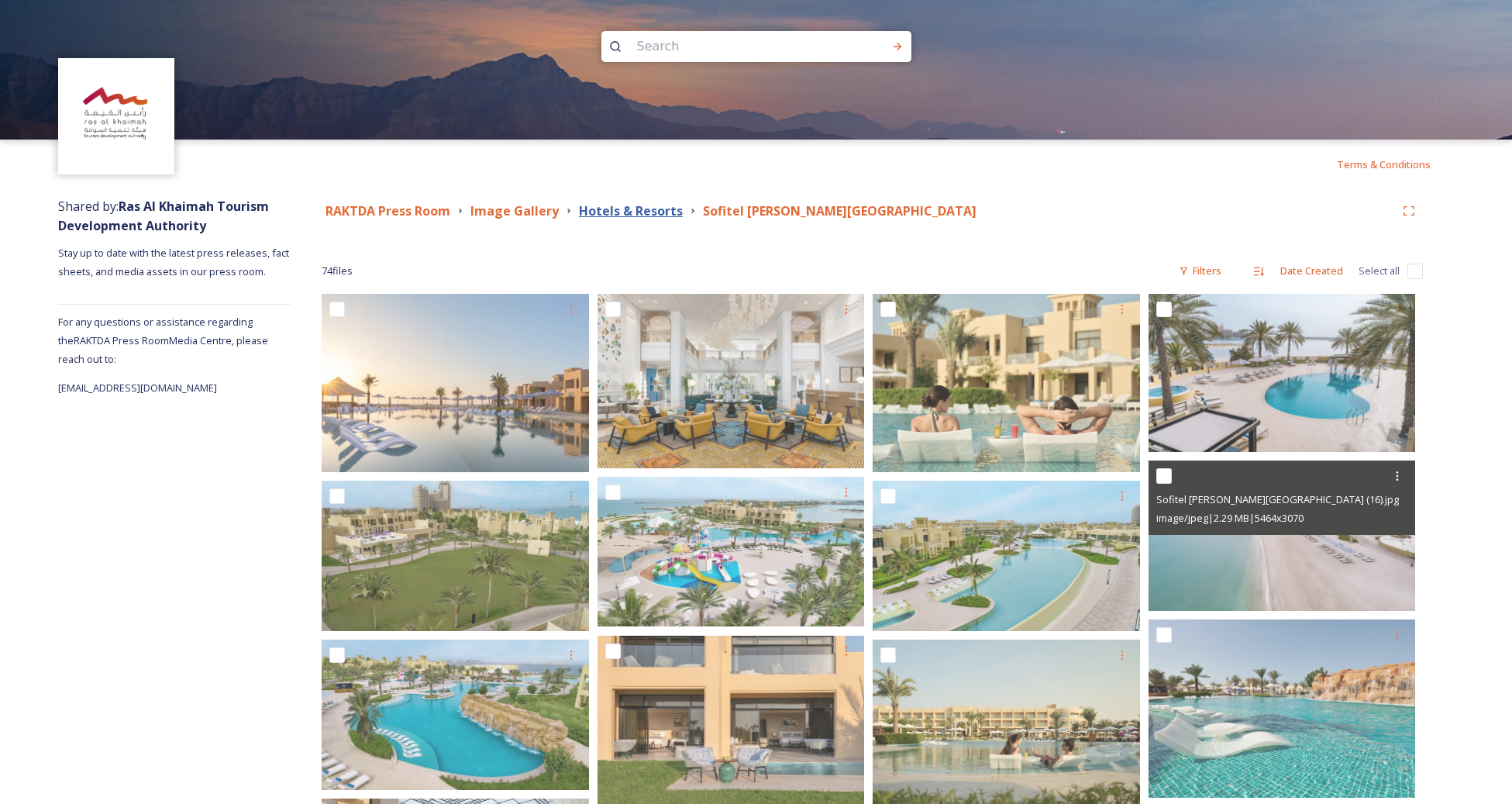
click at [640, 205] on strong "Hotels & Resorts" at bounding box center [631, 211] width 104 height 17
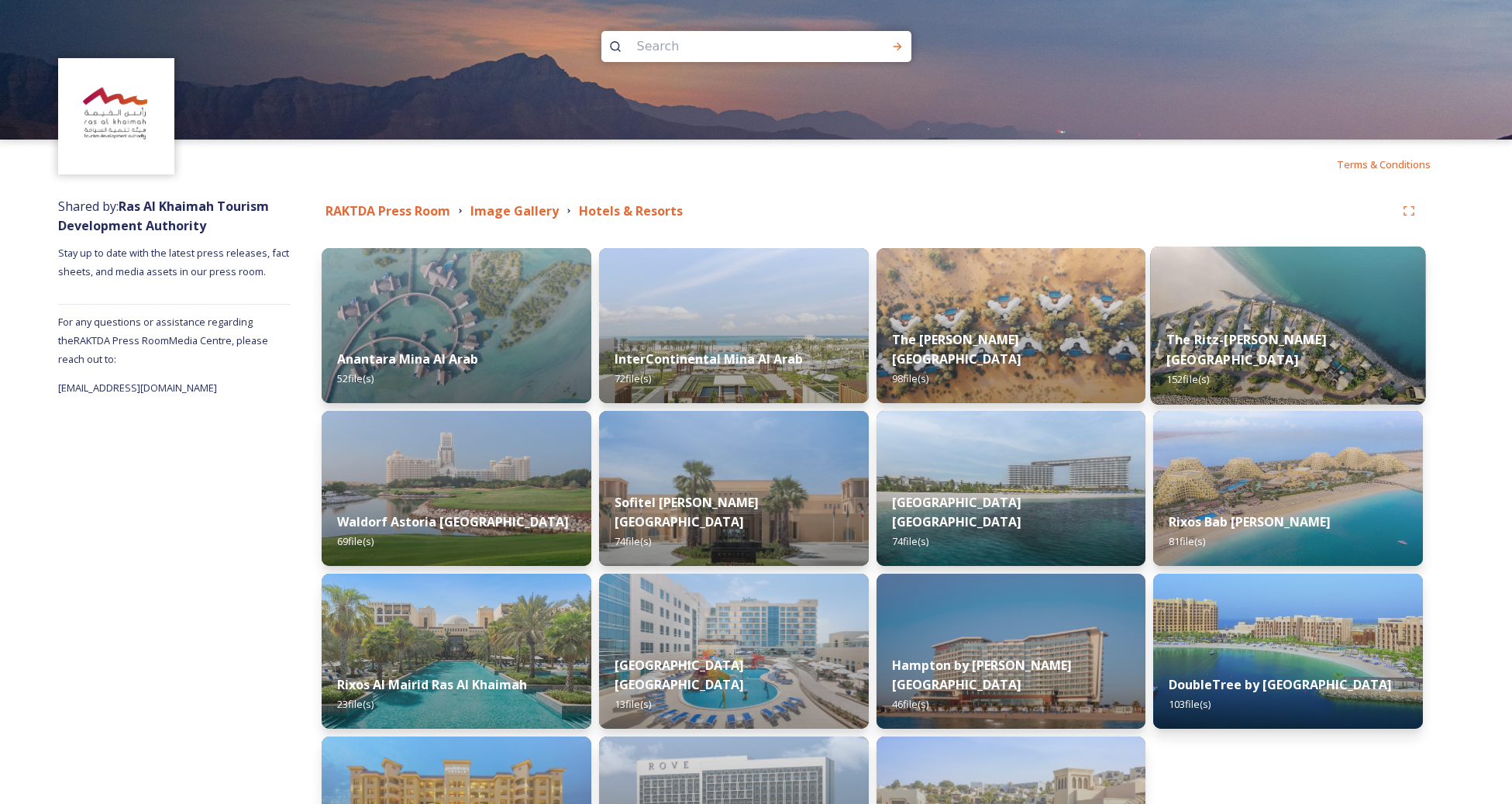
click at [1269, 300] on img at bounding box center [1288, 325] width 275 height 158
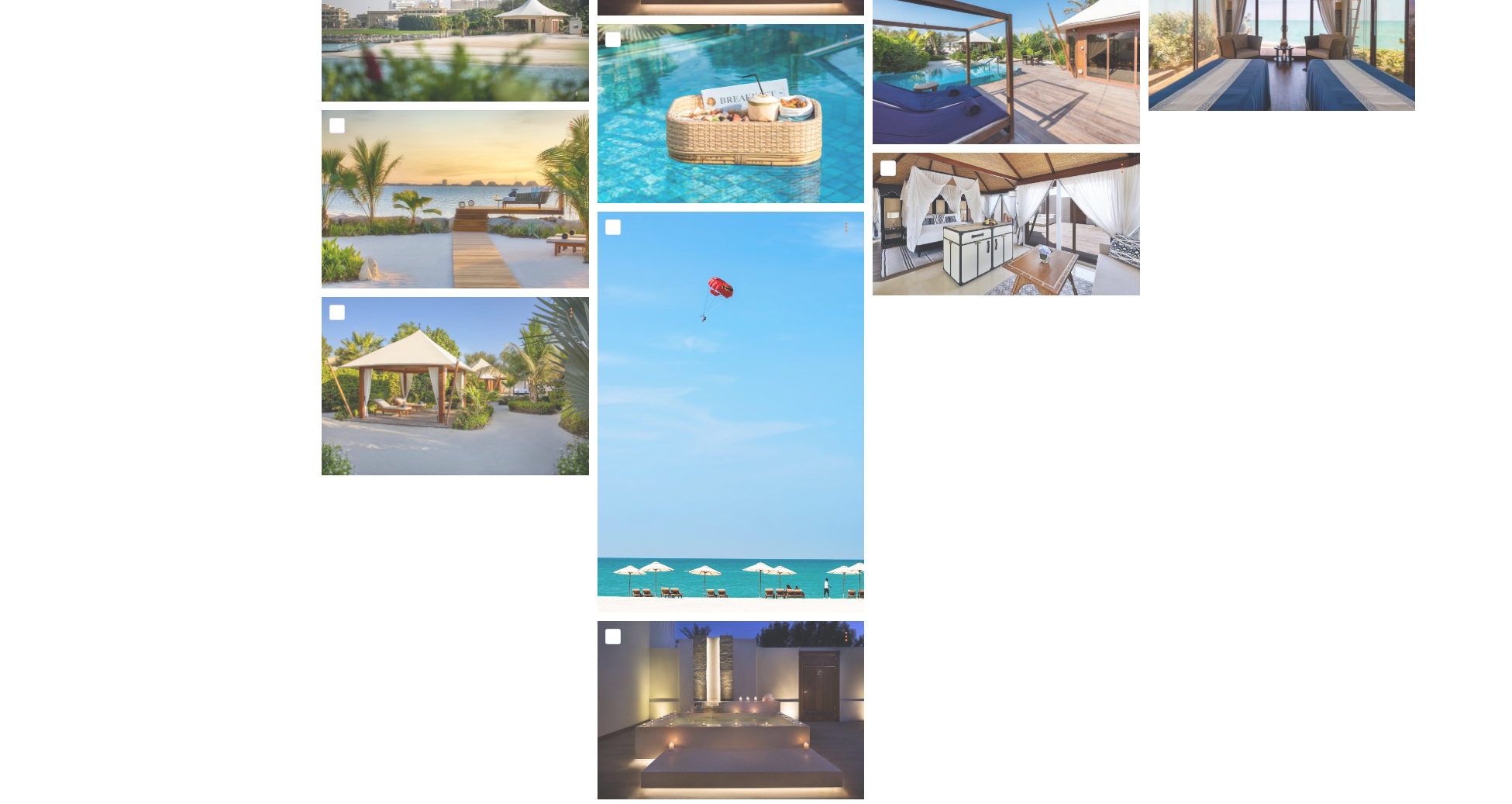
scroll to position [7943, 0]
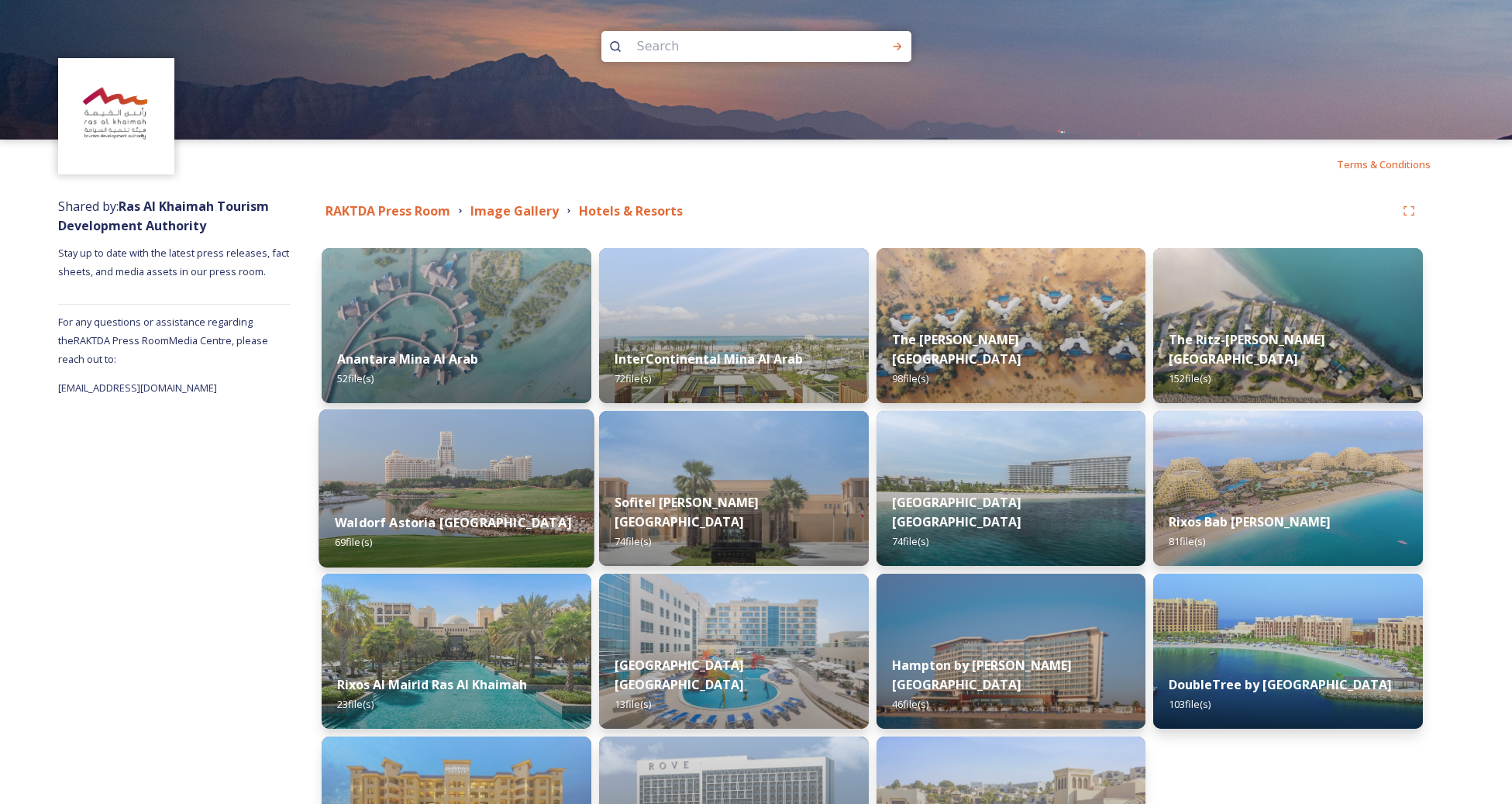
click at [478, 455] on img at bounding box center [457, 489] width 275 height 158
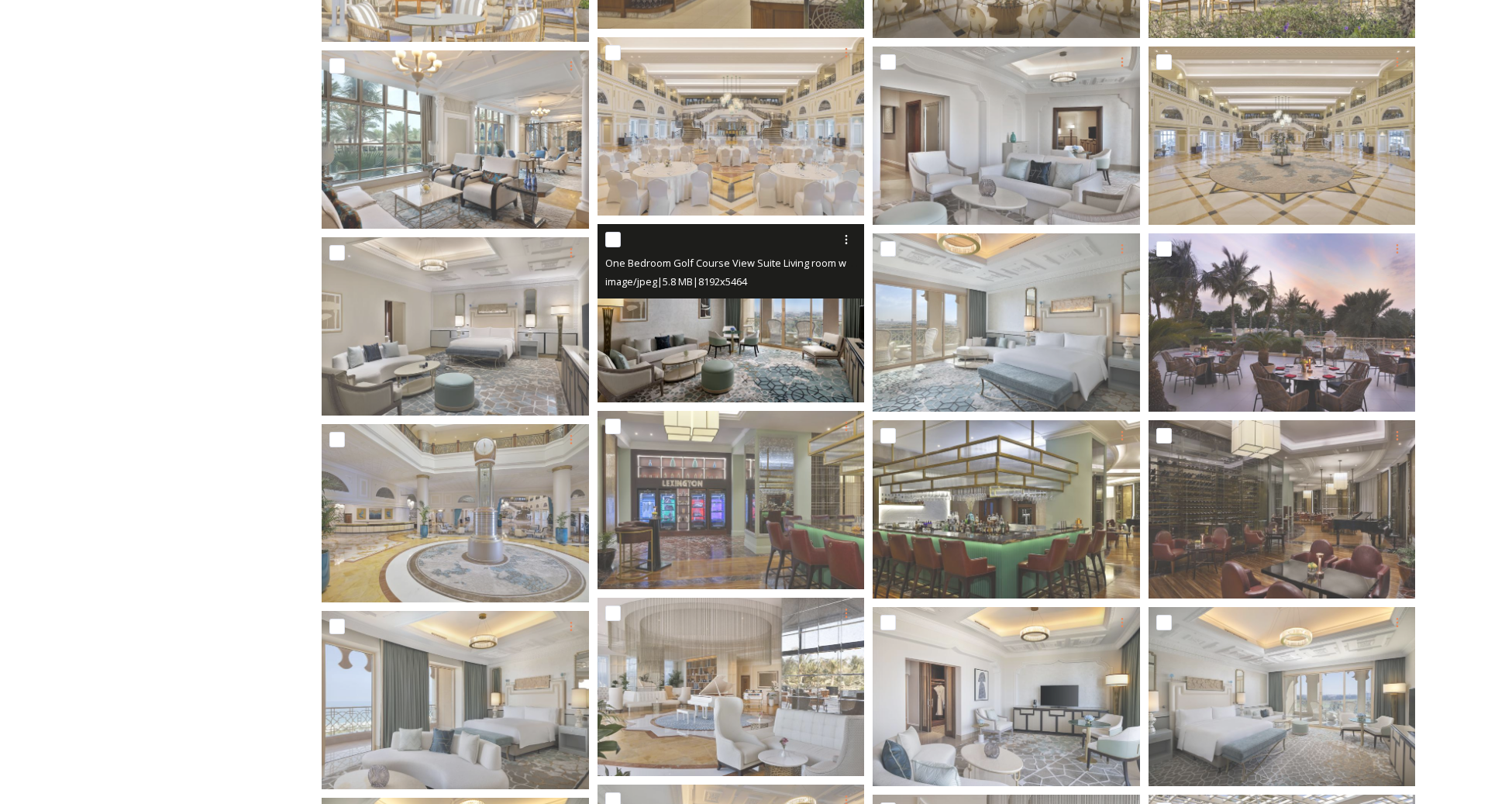
scroll to position [2593, 0]
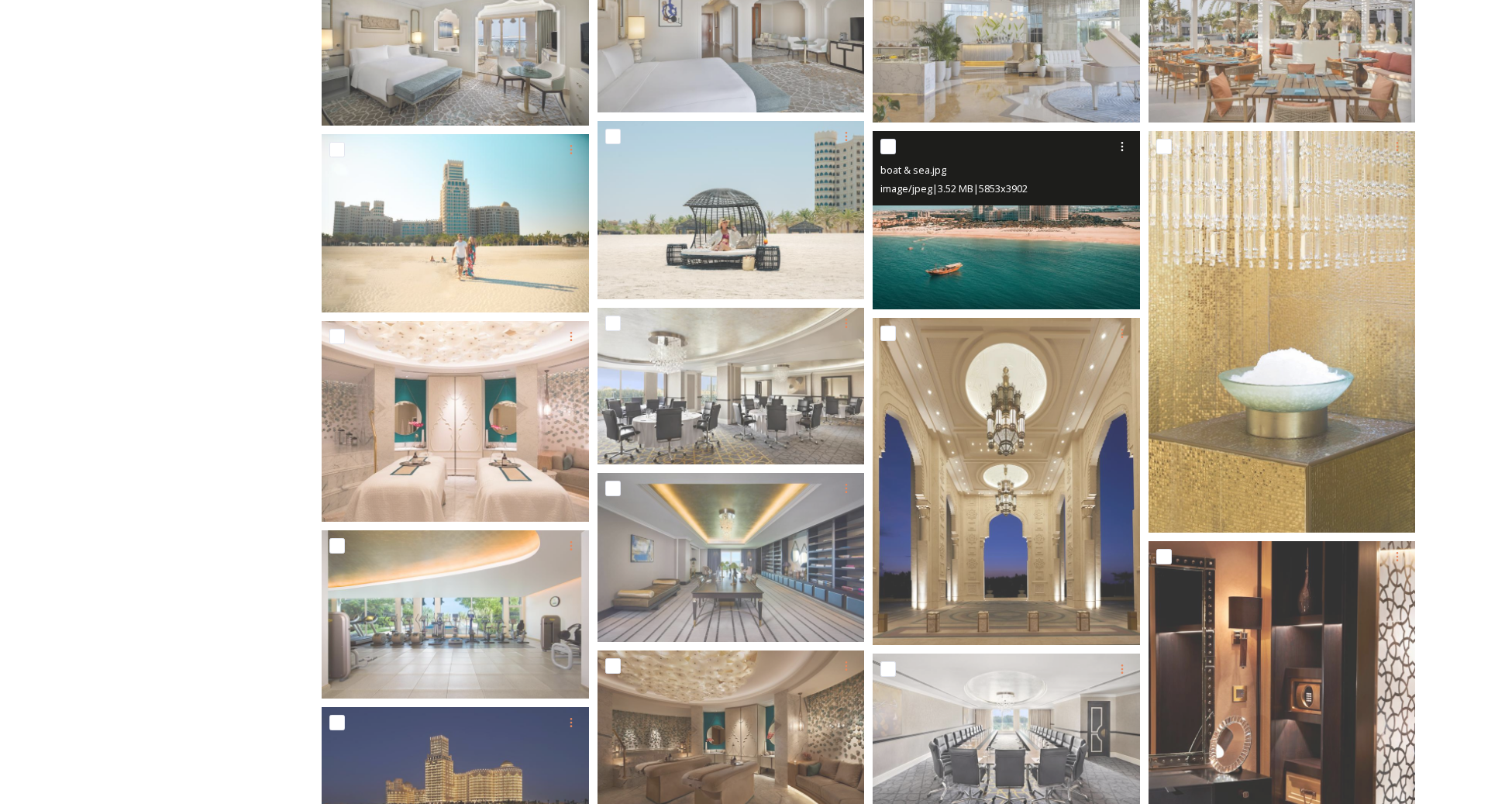
click at [1038, 259] on img at bounding box center [1006, 220] width 267 height 178
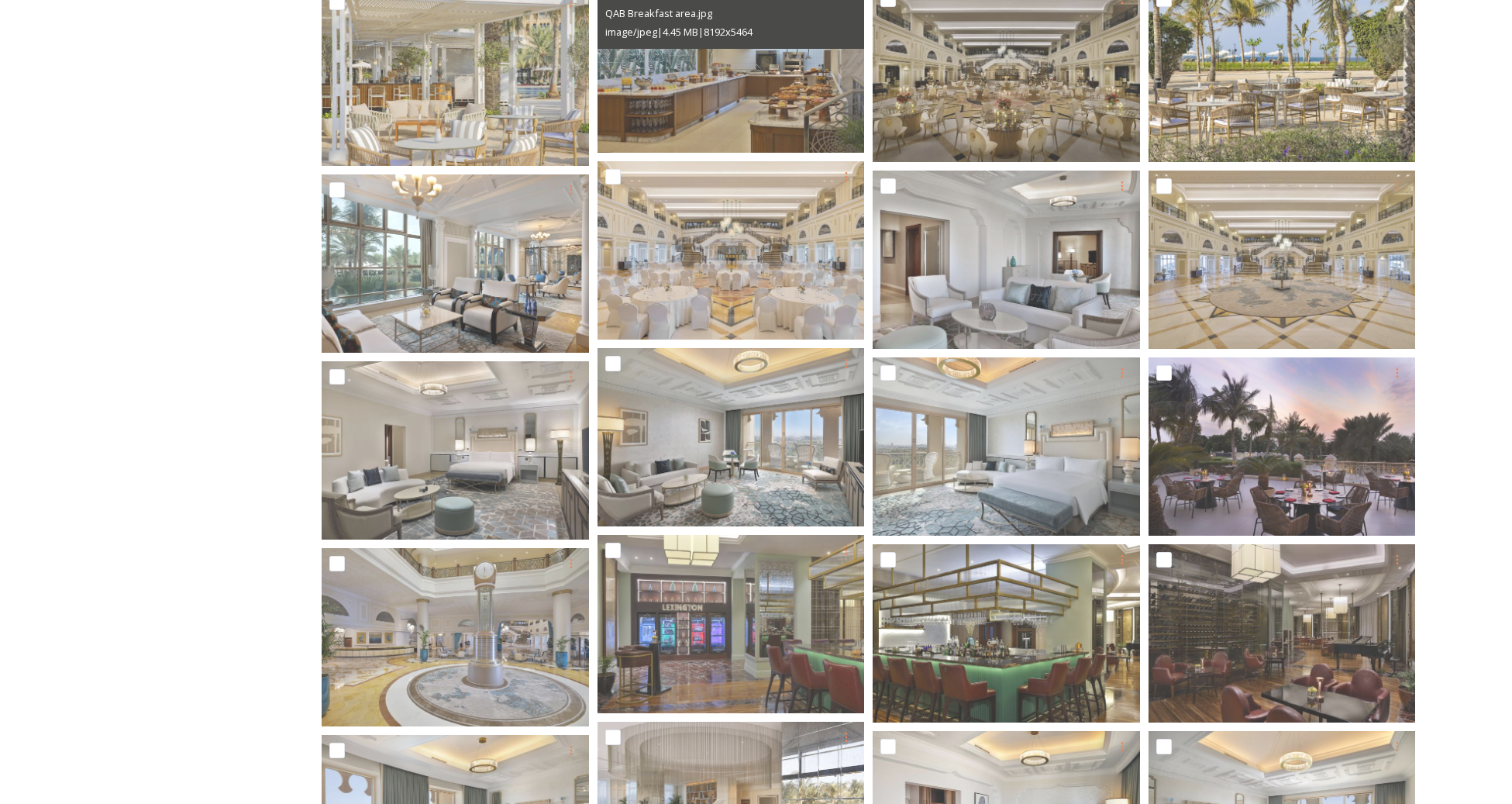
scroll to position [2508, 0]
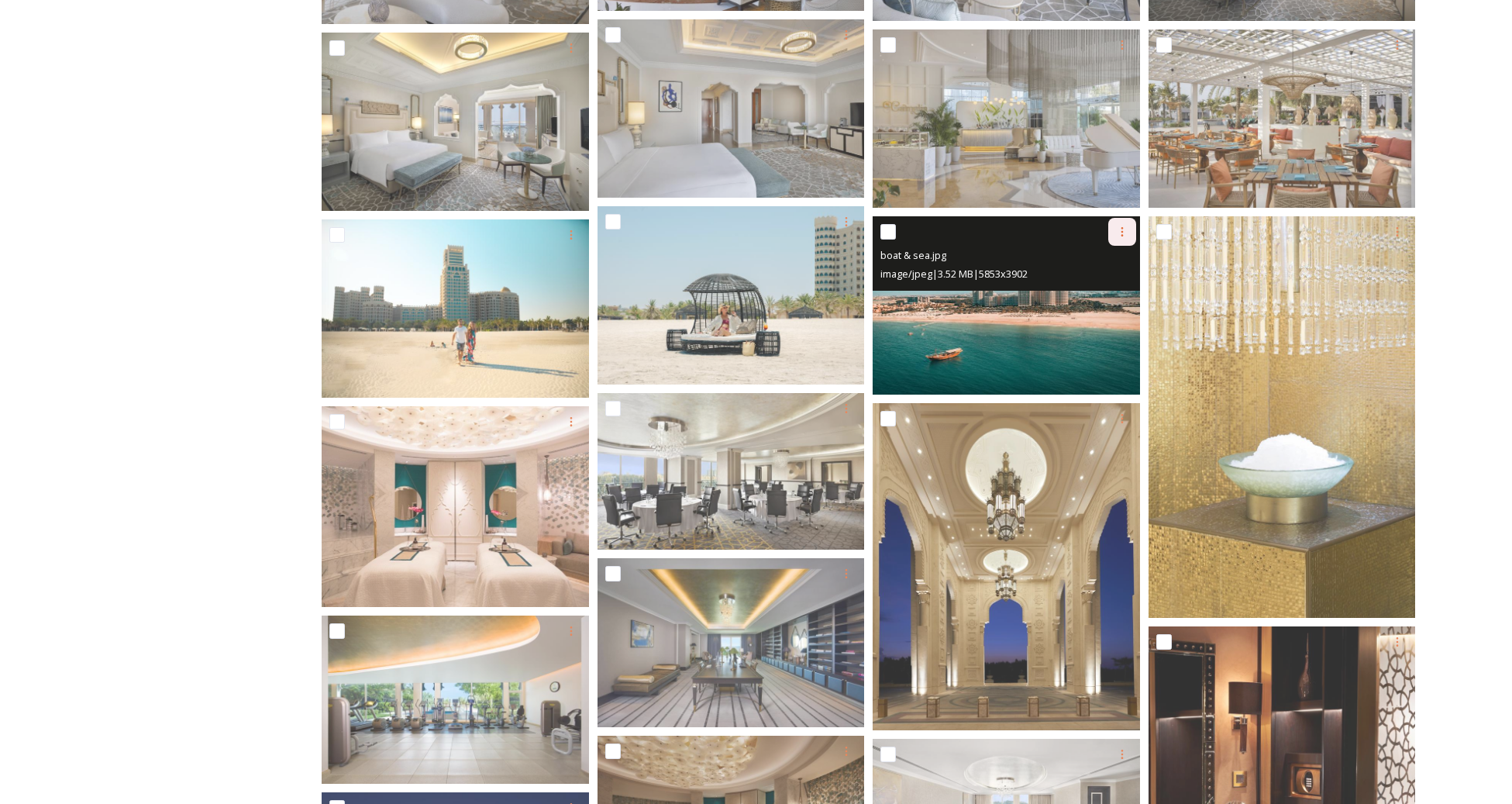
click at [1118, 236] on icon at bounding box center [1122, 231] width 12 height 12
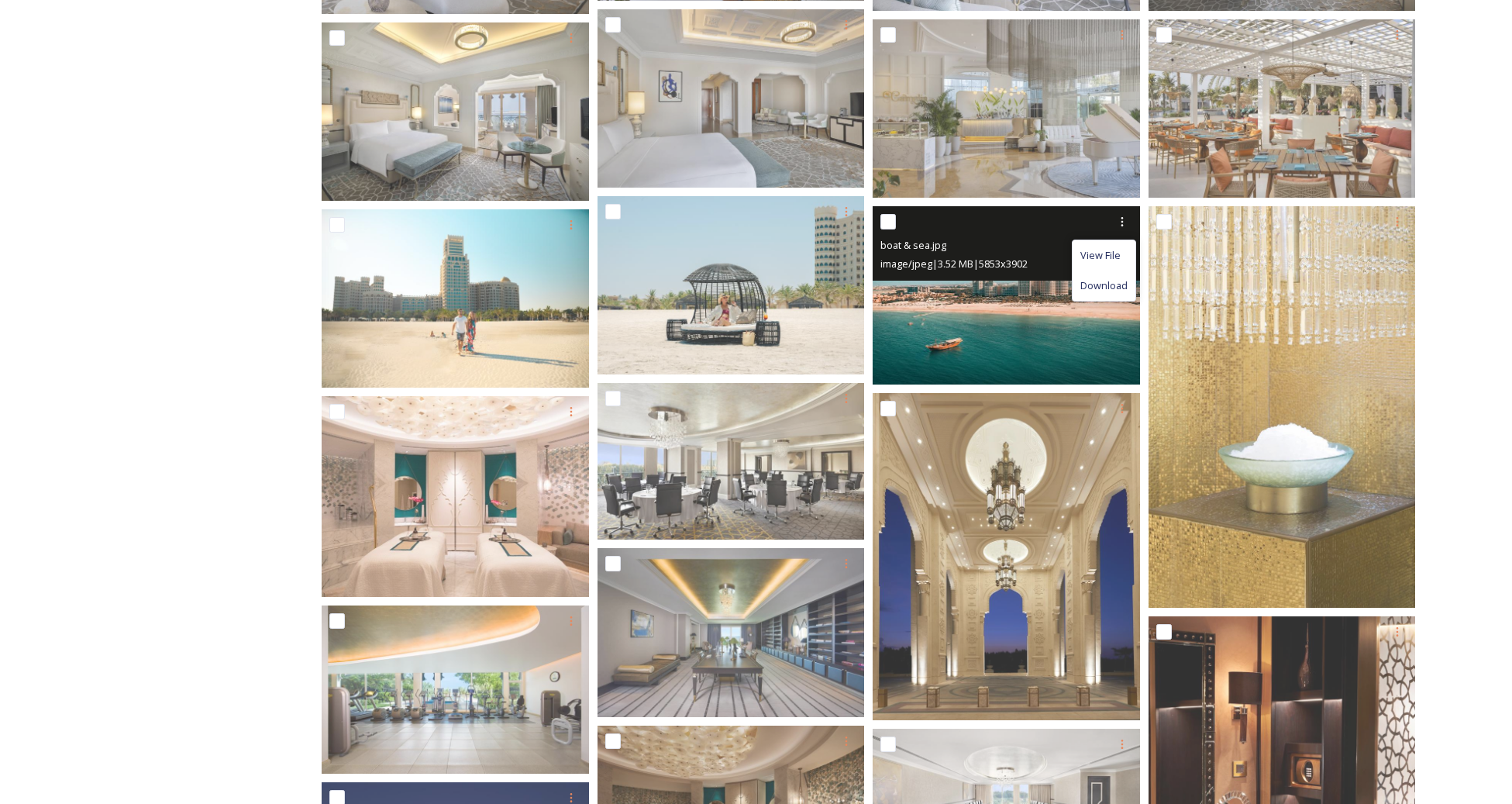
click at [1108, 289] on span "Download" at bounding box center [1103, 285] width 47 height 15
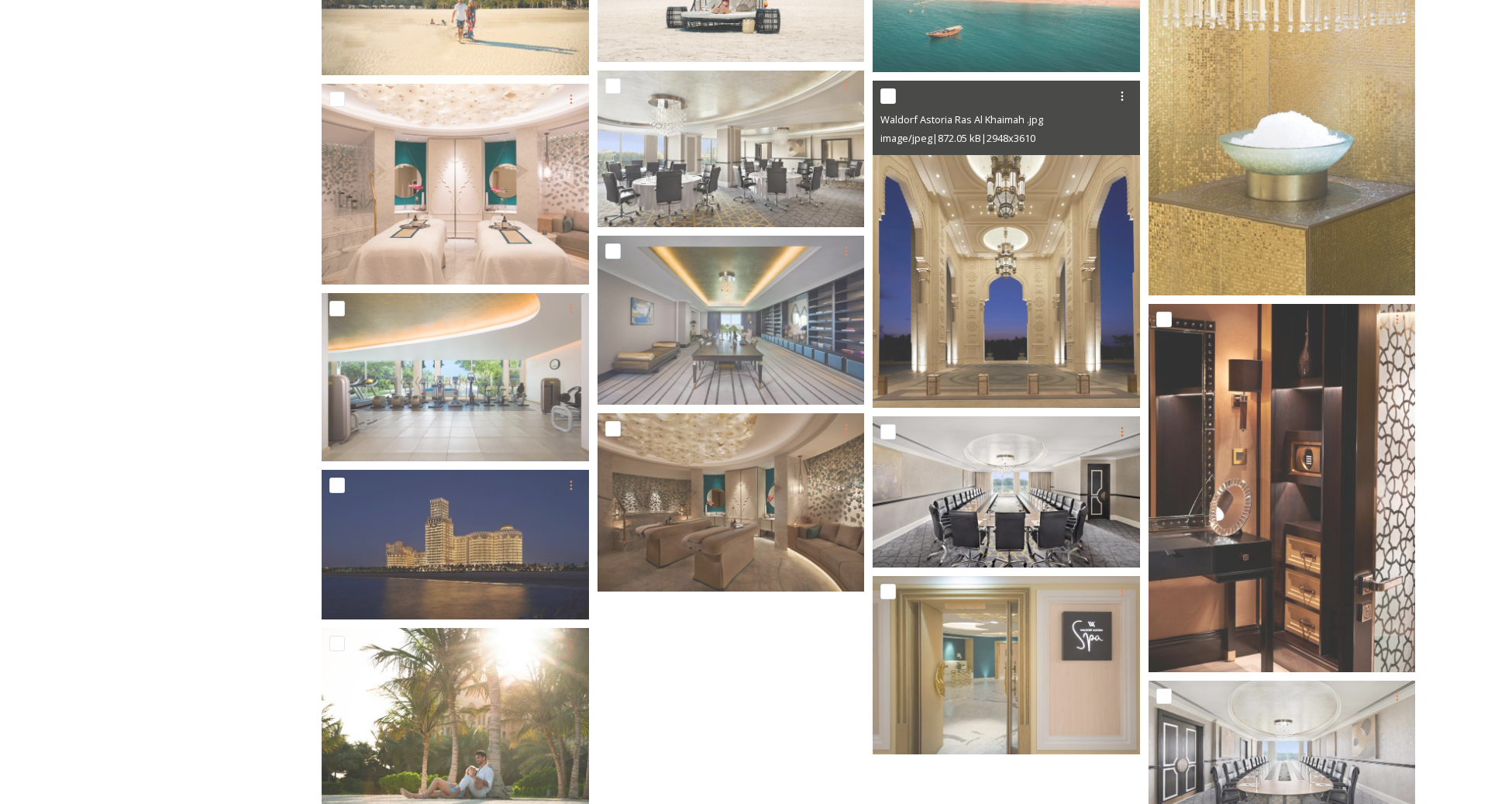
scroll to position [3084, 0]
